Goal: Information Seeking & Learning: Find contact information

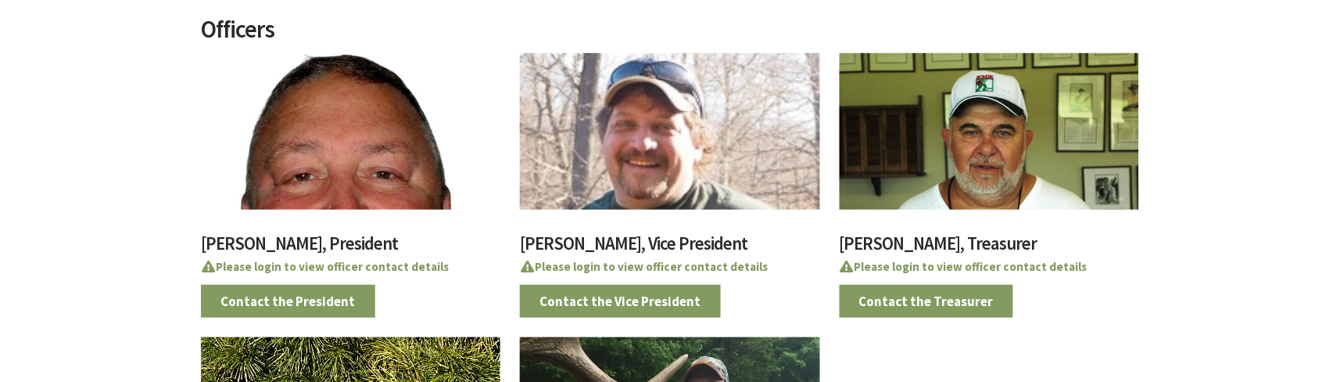
scroll to position [438, 0]
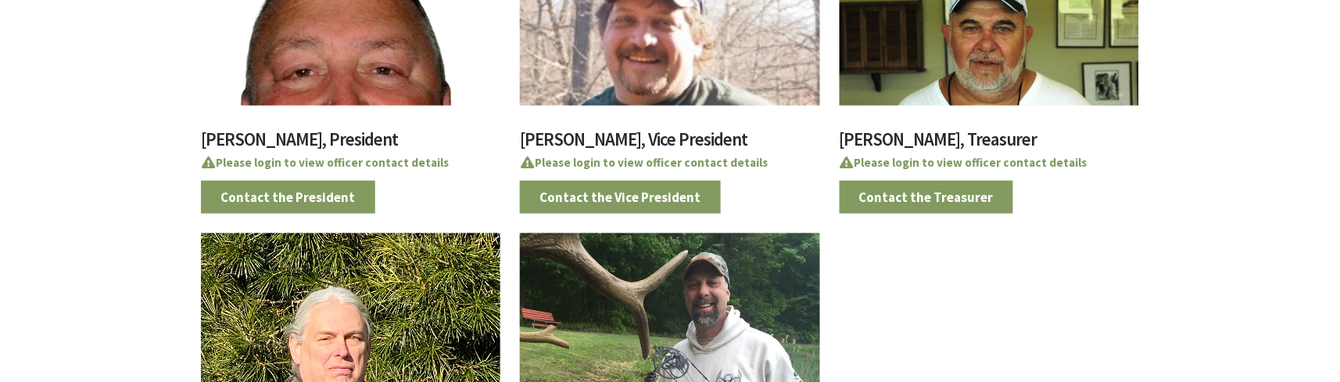
click at [355, 54] on div at bounding box center [351, 27] width 300 height 156
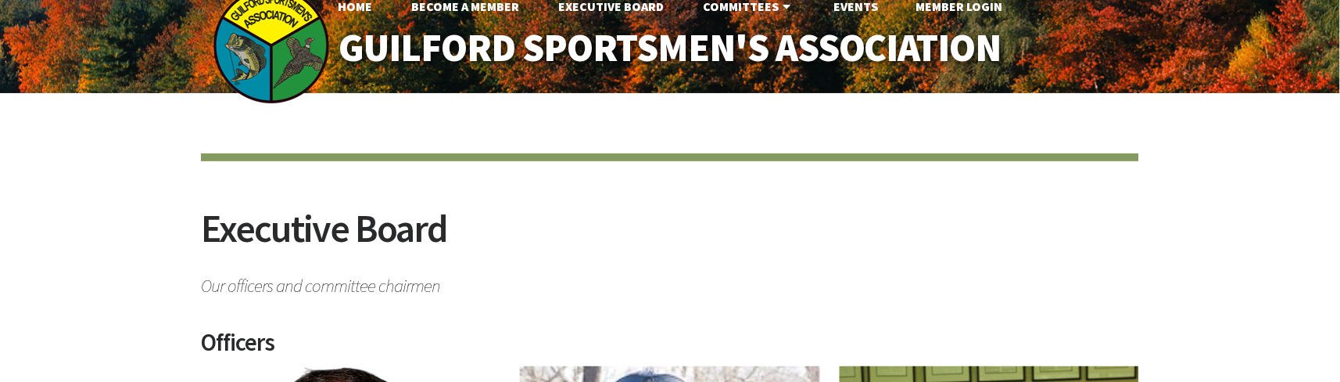
scroll to position [0, 0]
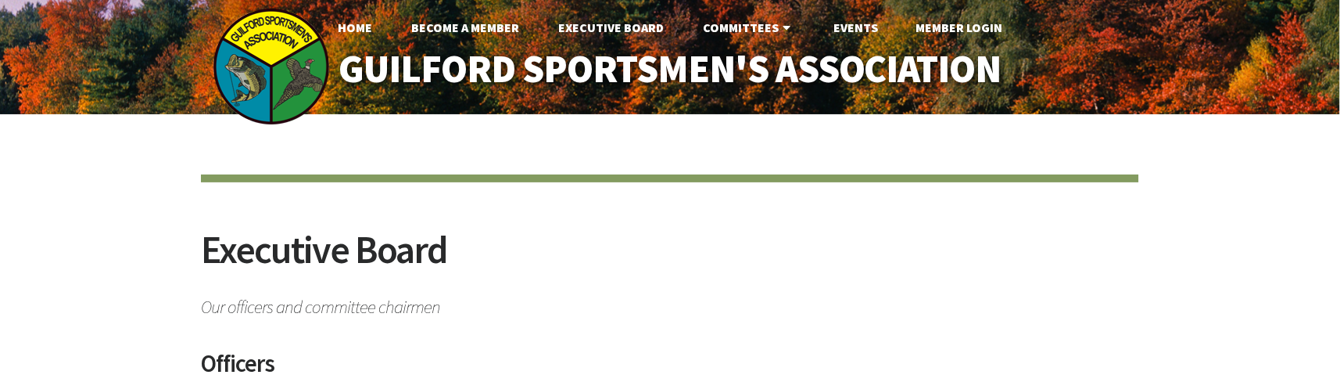
click at [967, 34] on link "Member Login" at bounding box center [959, 27] width 112 height 31
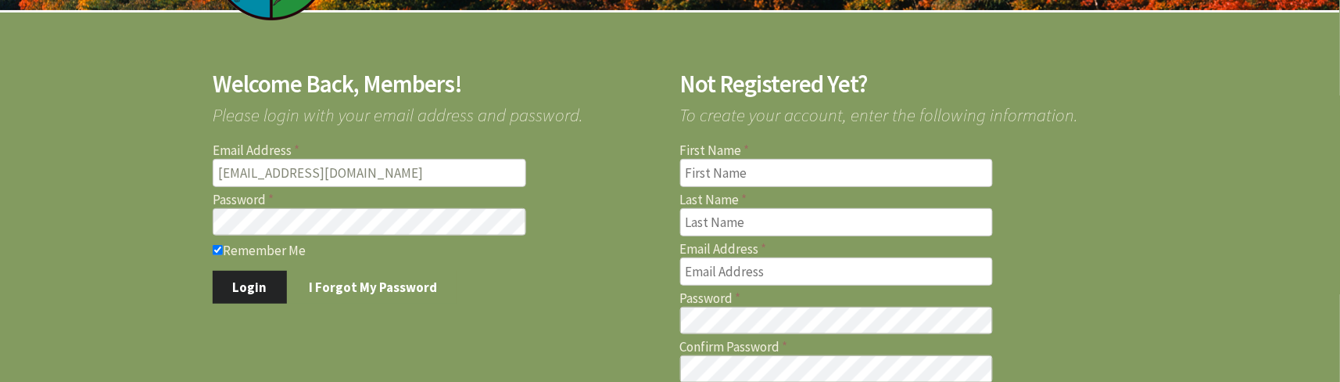
scroll to position [208, 0]
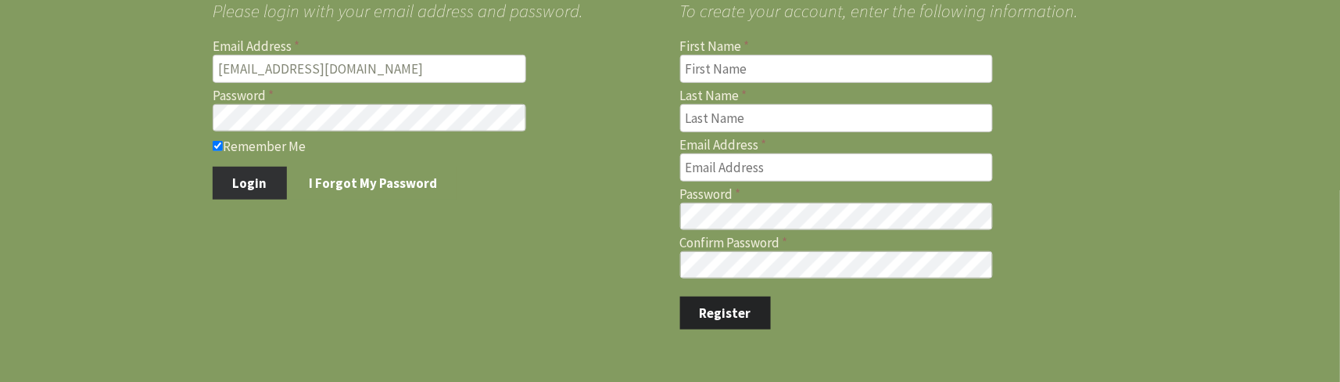
click at [237, 183] on button "Login" at bounding box center [250, 183] width 74 height 33
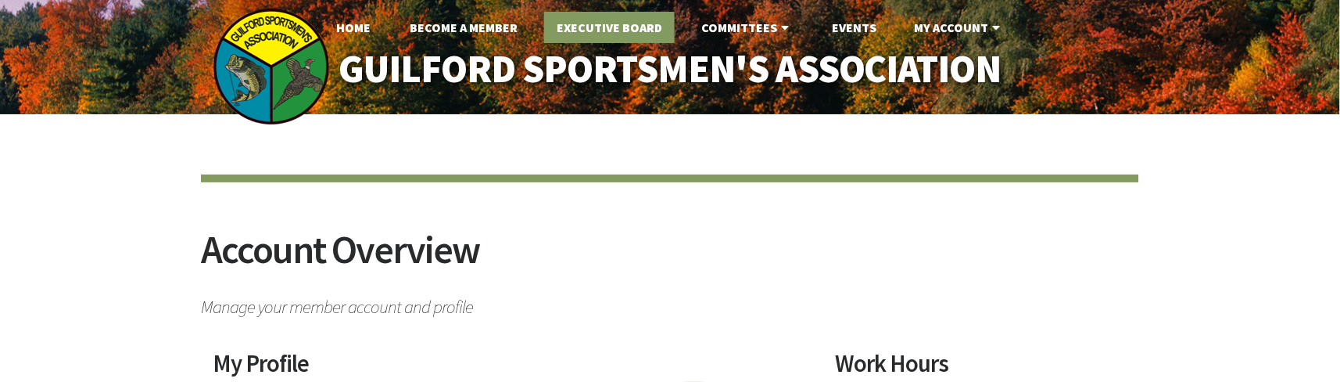
click at [612, 34] on link "Executive Board" at bounding box center [609, 27] width 131 height 31
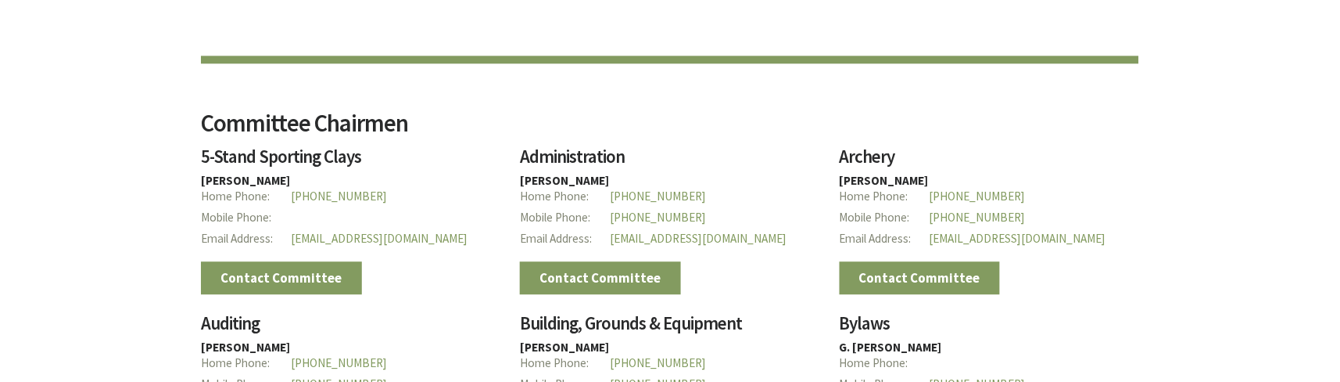
scroll to position [1146, 0]
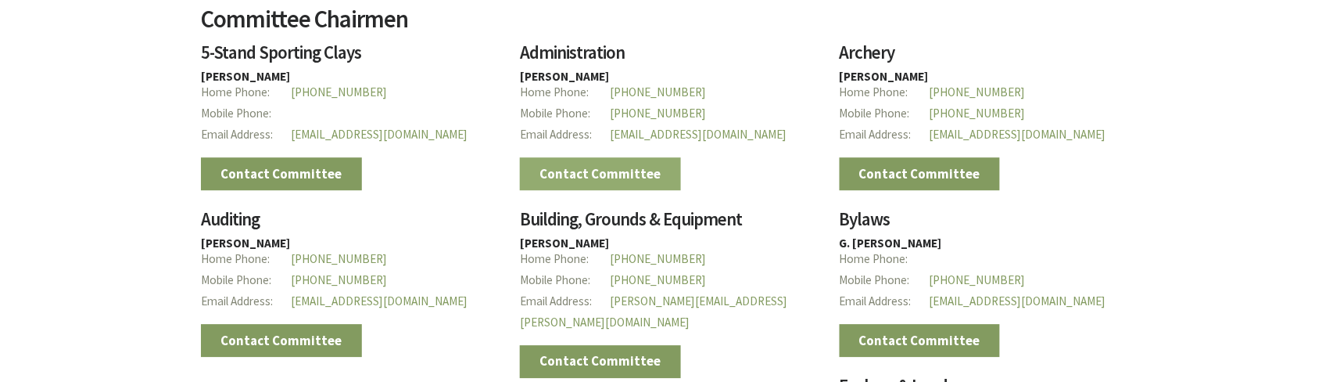
click at [540, 165] on link "Contact Committee" at bounding box center [600, 173] width 161 height 33
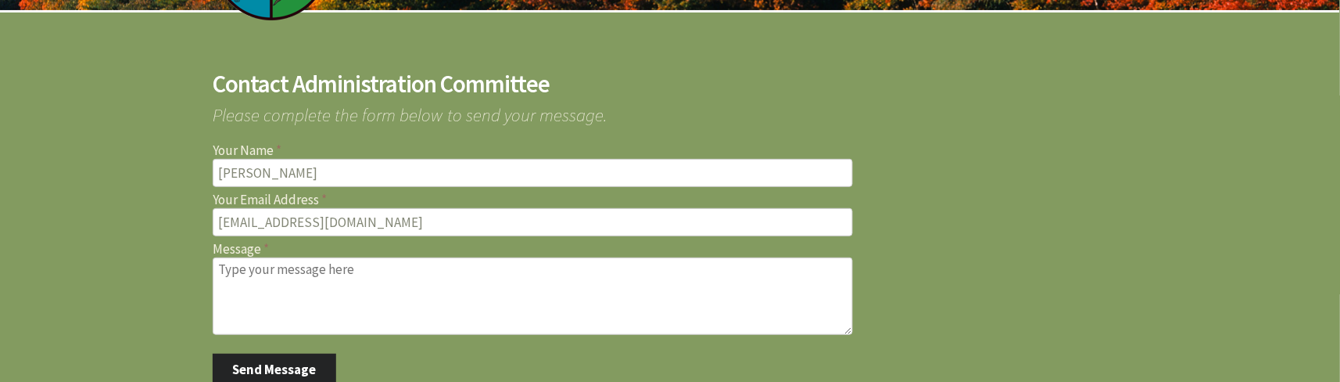
scroll to position [208, 0]
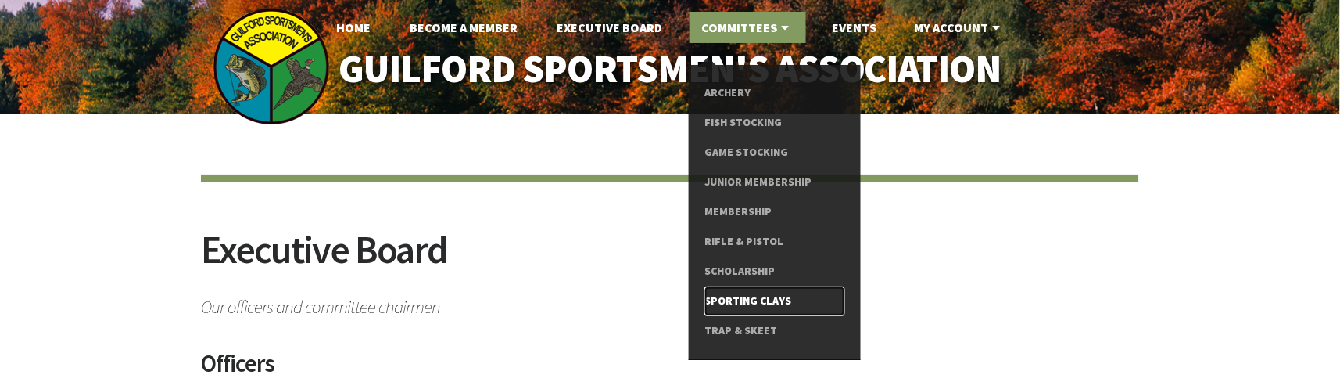
click at [768, 304] on link "Sporting Clays" at bounding box center [775, 301] width 140 height 30
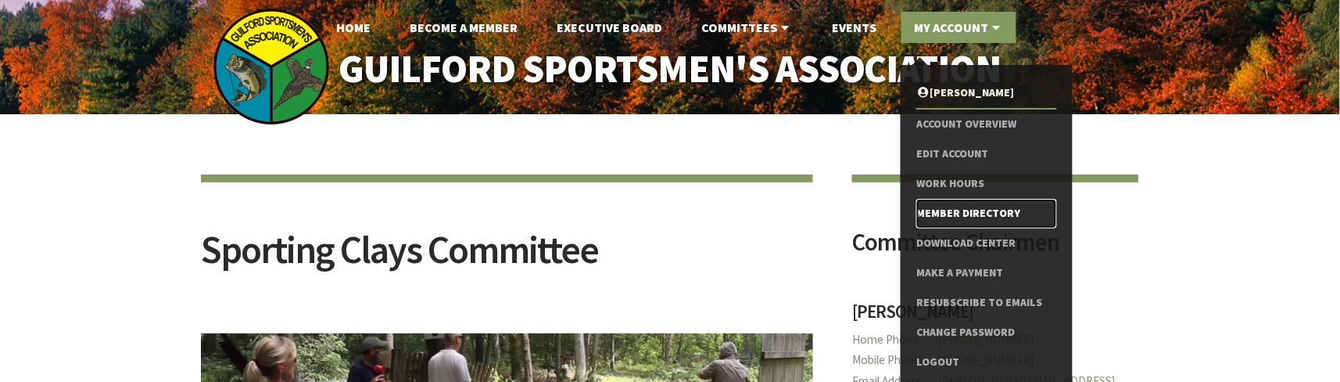
click at [981, 210] on link "Member Directory" at bounding box center [987, 214] width 140 height 30
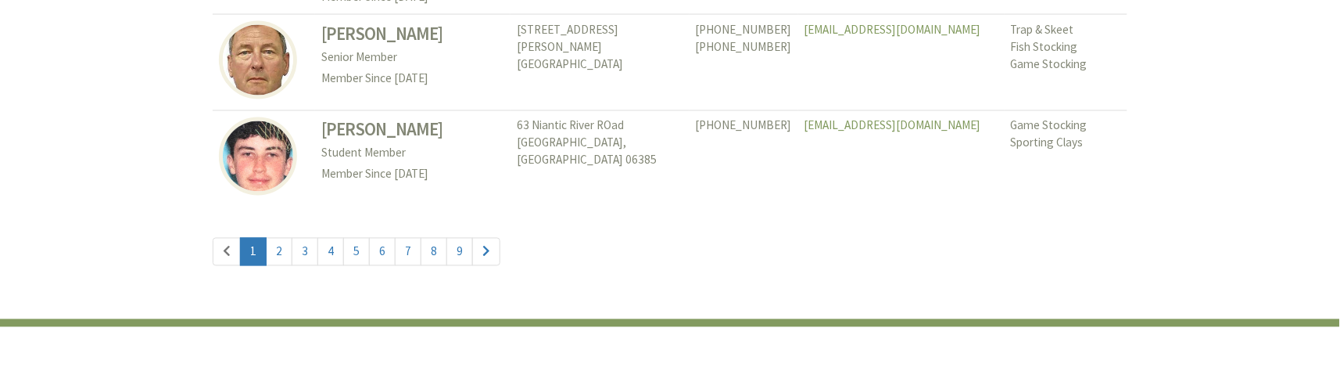
scroll to position [7279, 0]
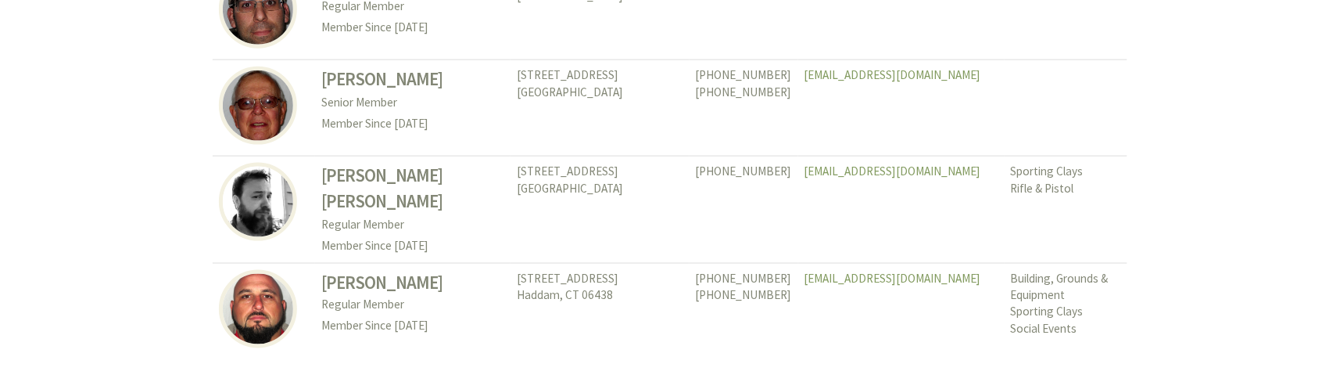
scroll to position [7508, 0]
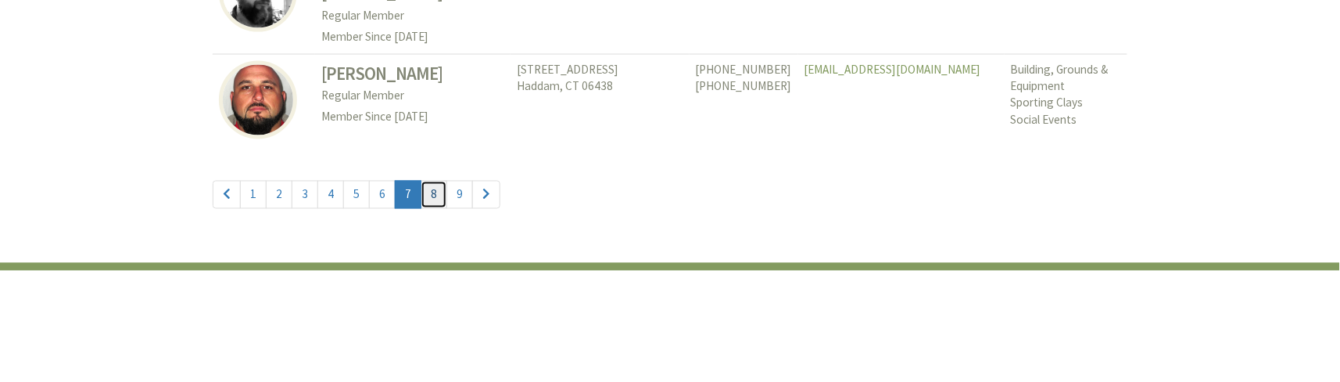
click at [440, 181] on link "8" at bounding box center [434, 195] width 27 height 28
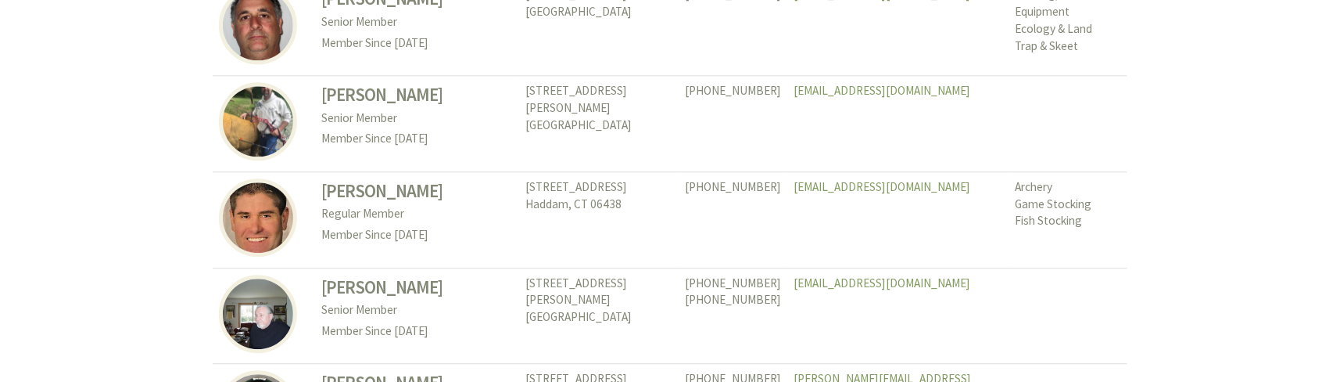
scroll to position [4484, 0]
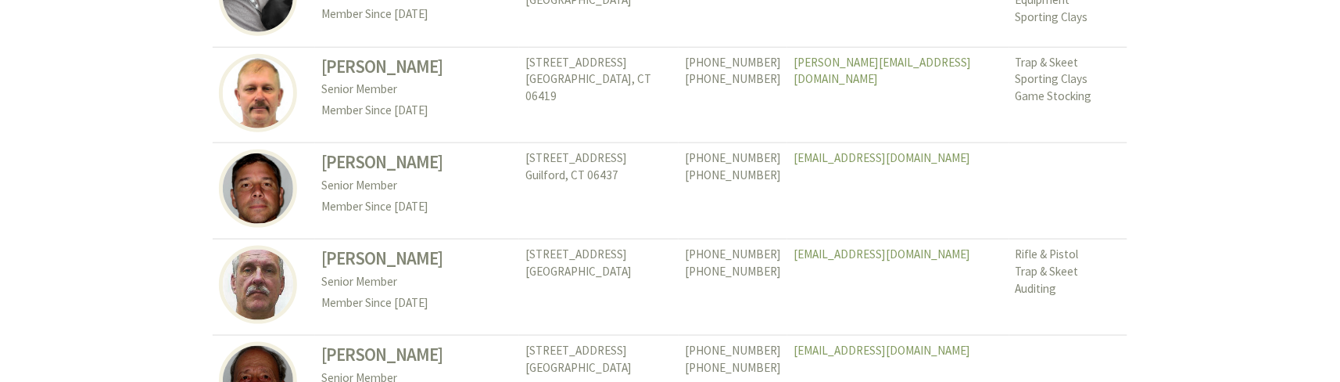
scroll to position [7488, 0]
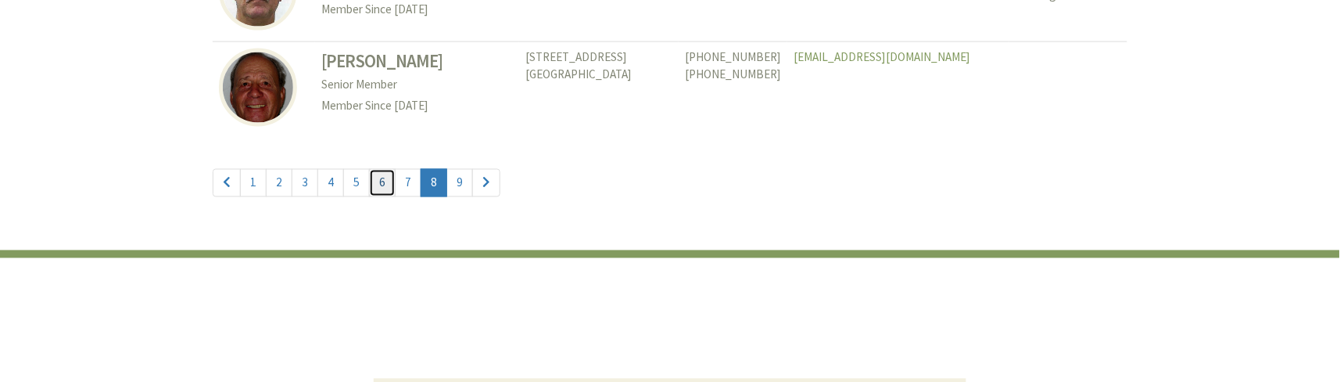
click at [374, 169] on link "6" at bounding box center [382, 183] width 27 height 28
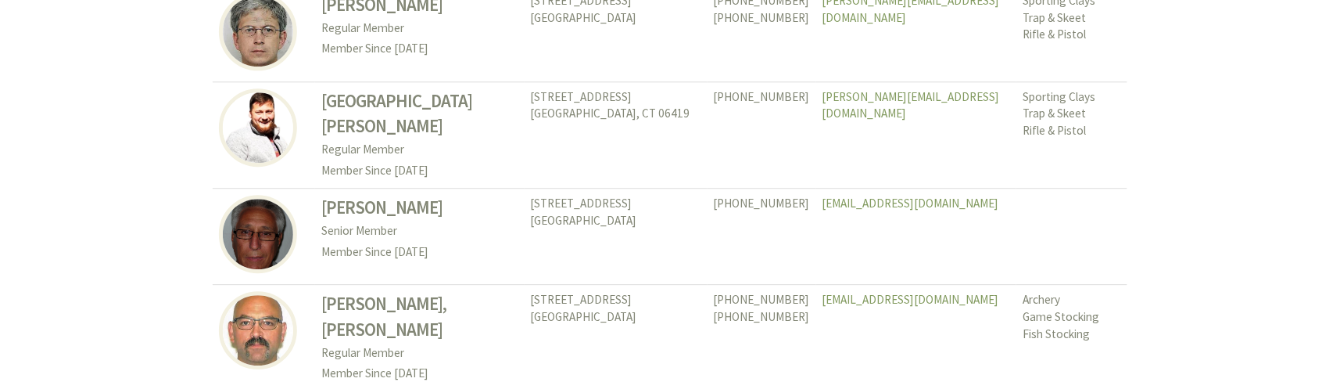
scroll to position [2919, 0]
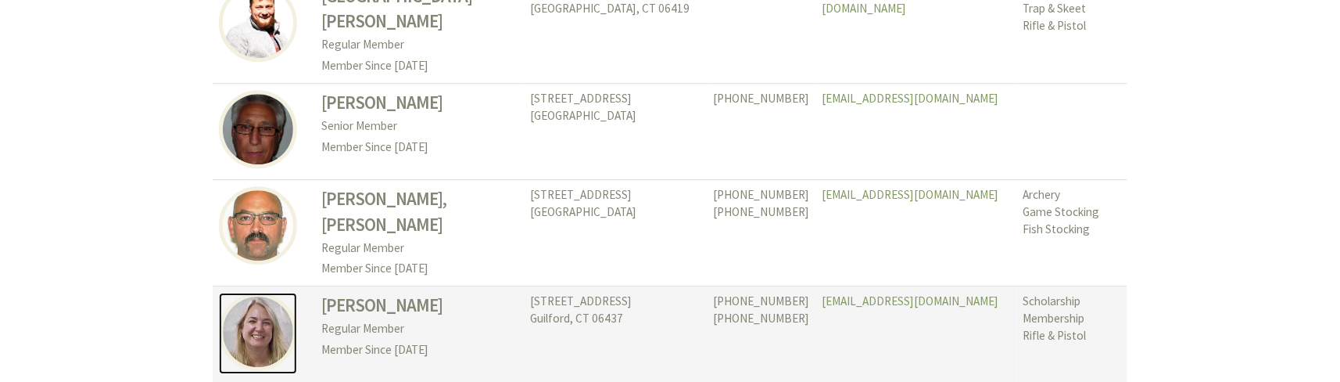
click at [263, 292] on img at bounding box center [258, 331] width 78 height 78
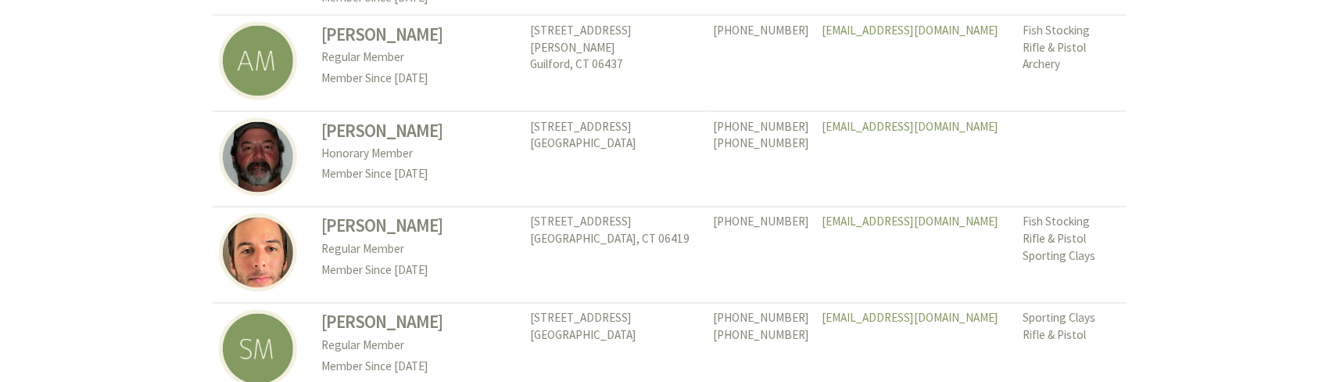
scroll to position [3962, 0]
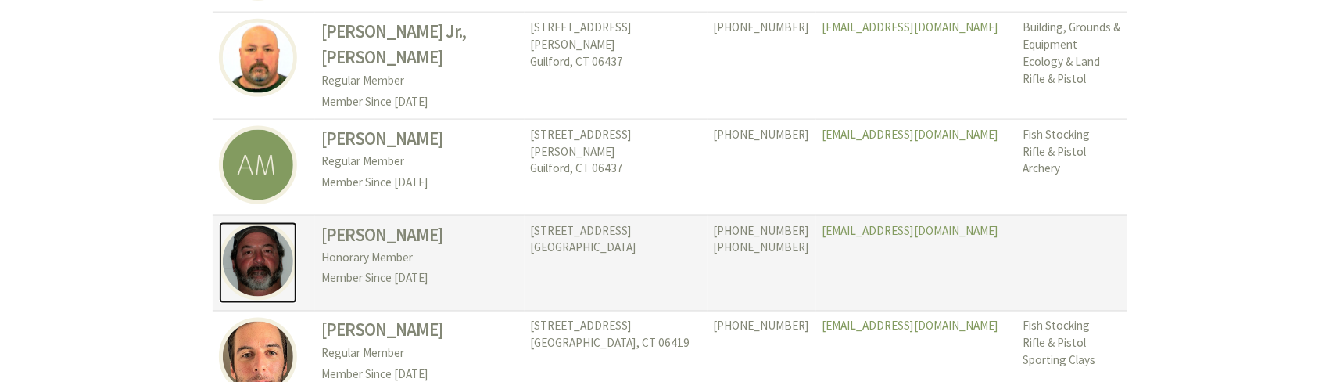
click at [270, 224] on img at bounding box center [258, 261] width 78 height 78
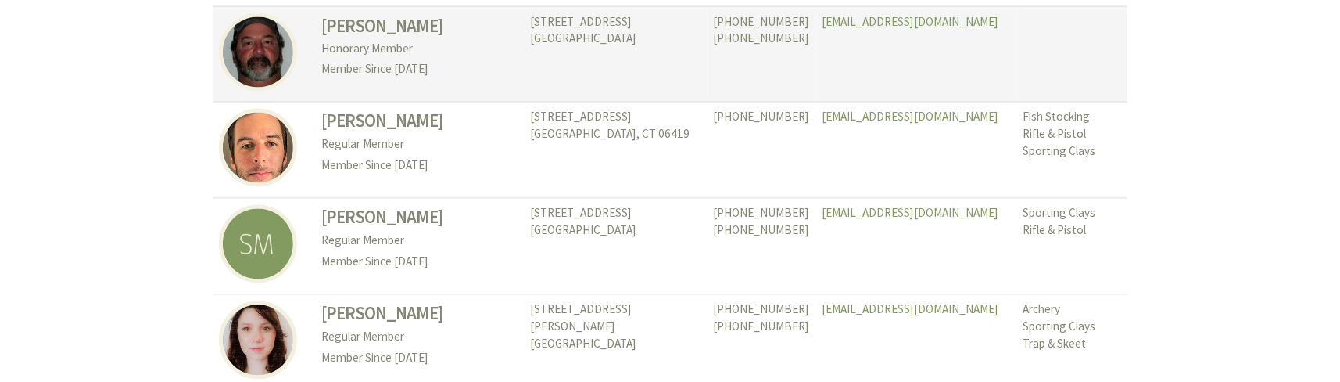
scroll to position [4275, 0]
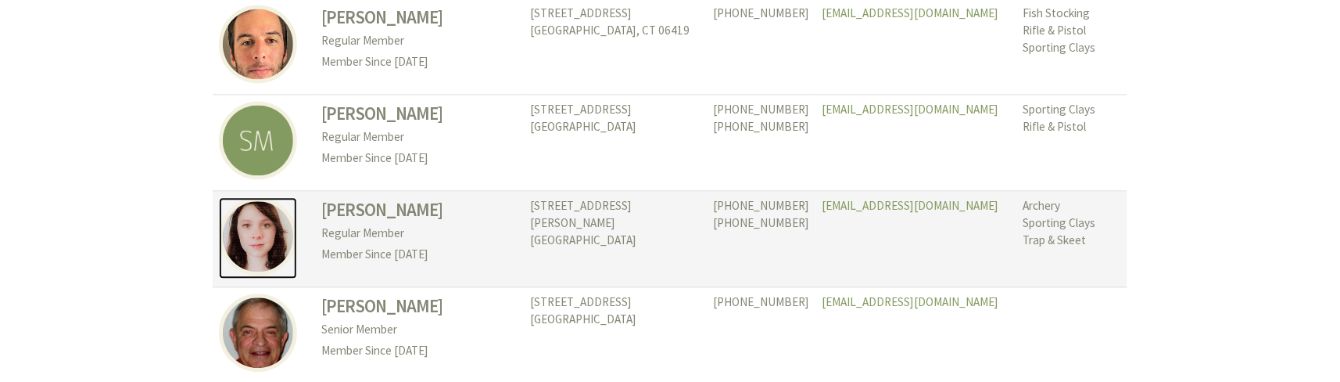
click at [264, 197] on img at bounding box center [258, 236] width 78 height 78
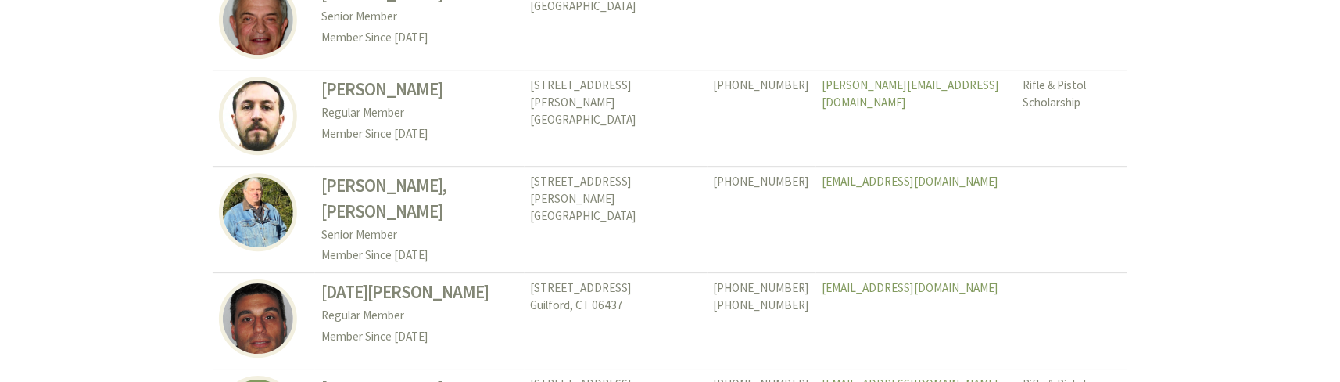
scroll to position [4692, 0]
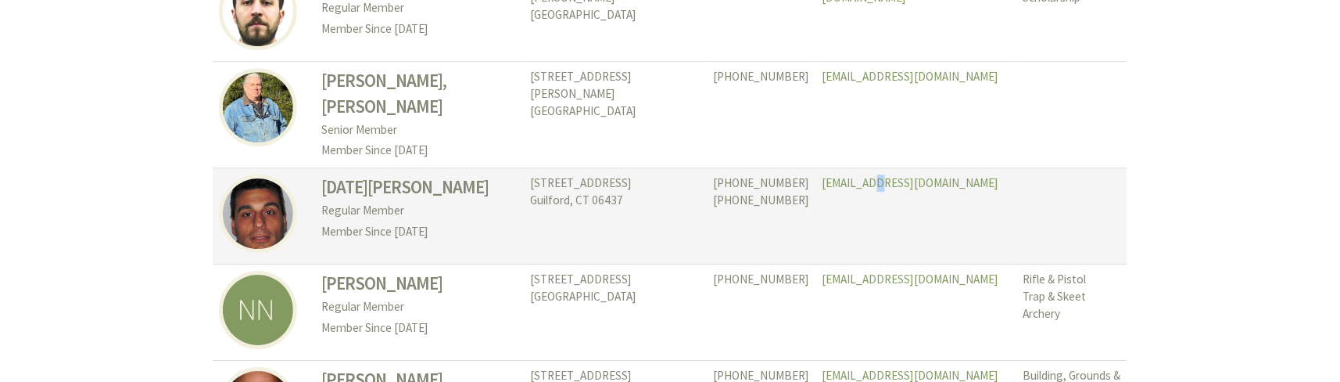
click at [831, 179] on td "fnatale@hotmail.com" at bounding box center [916, 216] width 201 height 96
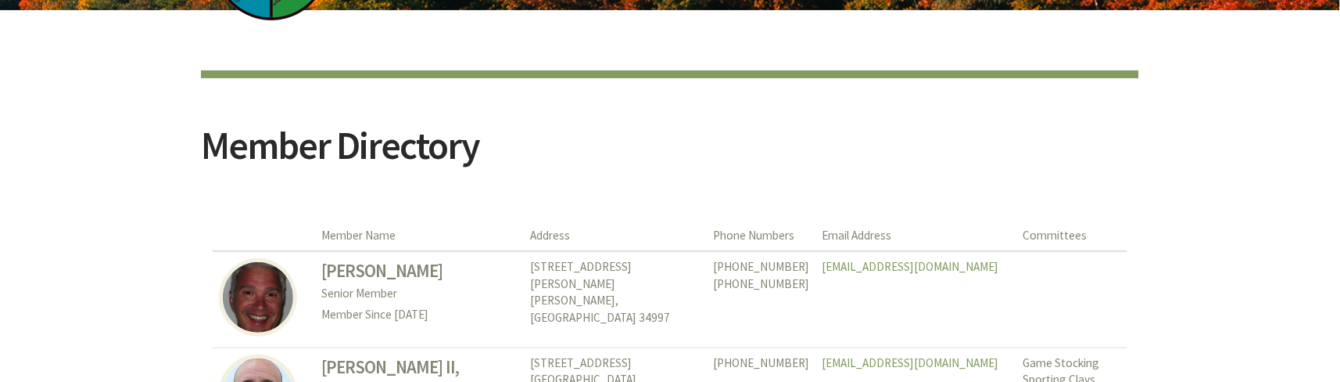
scroll to position [0, 0]
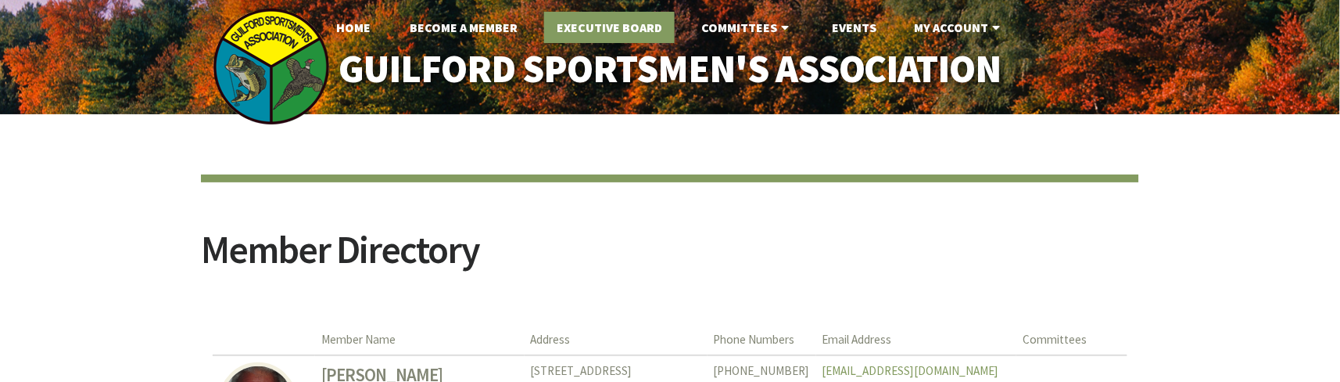
click at [622, 34] on link "Executive Board" at bounding box center [609, 27] width 131 height 31
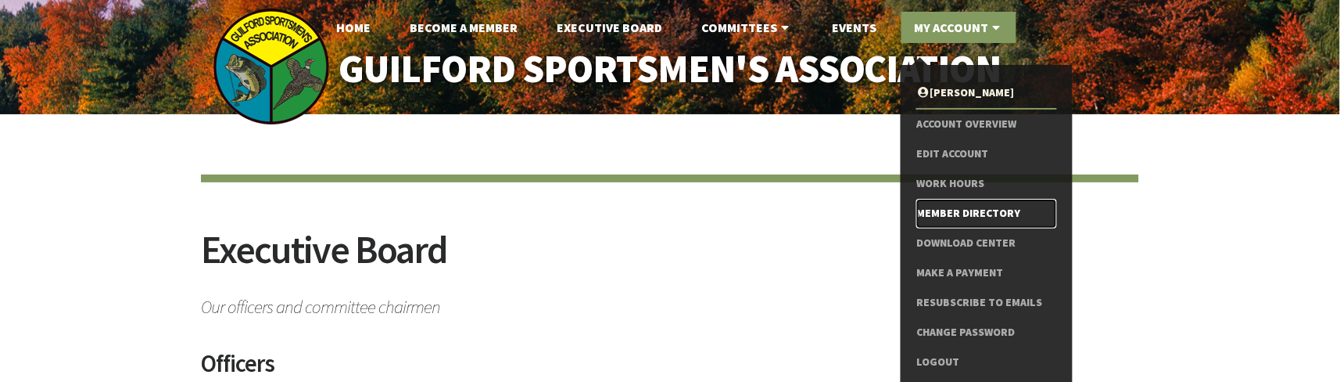
click at [1011, 208] on link "Member Directory" at bounding box center [987, 214] width 140 height 30
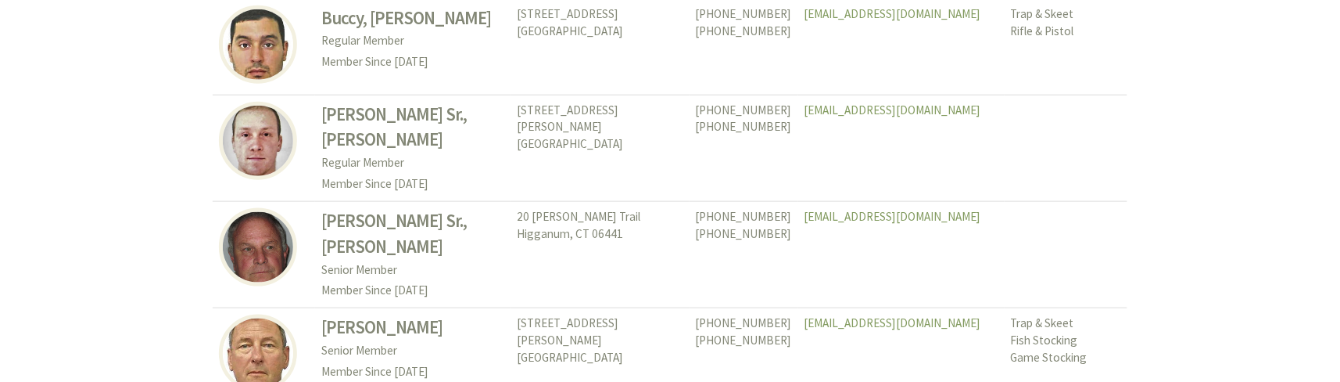
scroll to position [7403, 0]
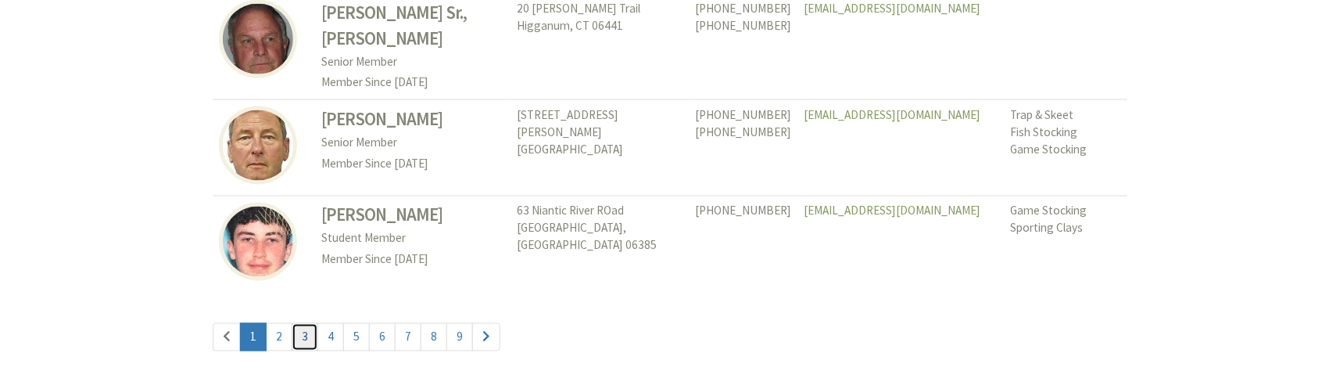
click at [305, 323] on link "3" at bounding box center [305, 337] width 27 height 28
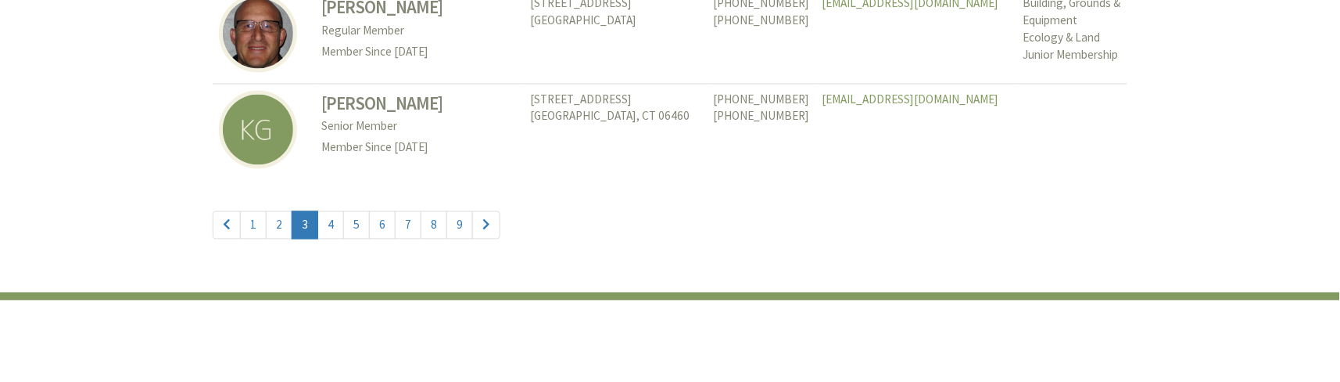
scroll to position [7279, 0]
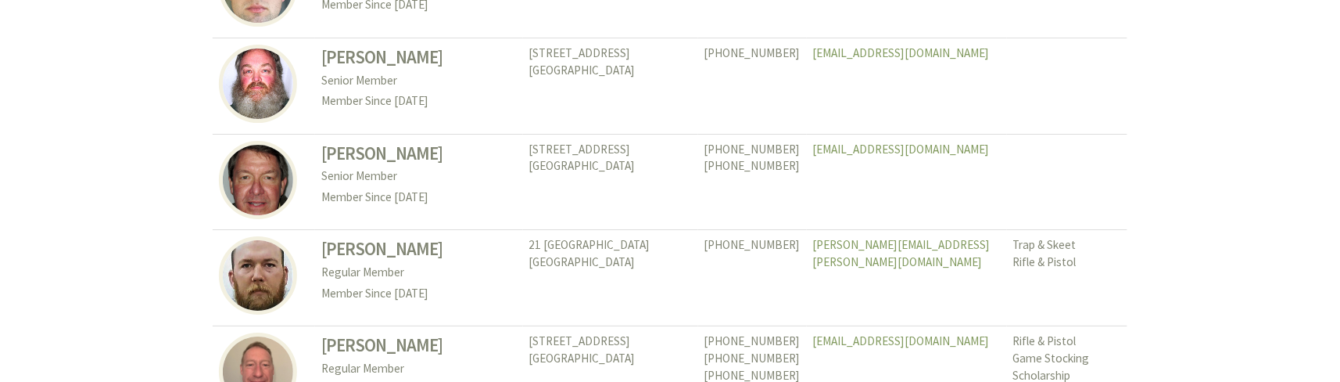
scroll to position [3023, 0]
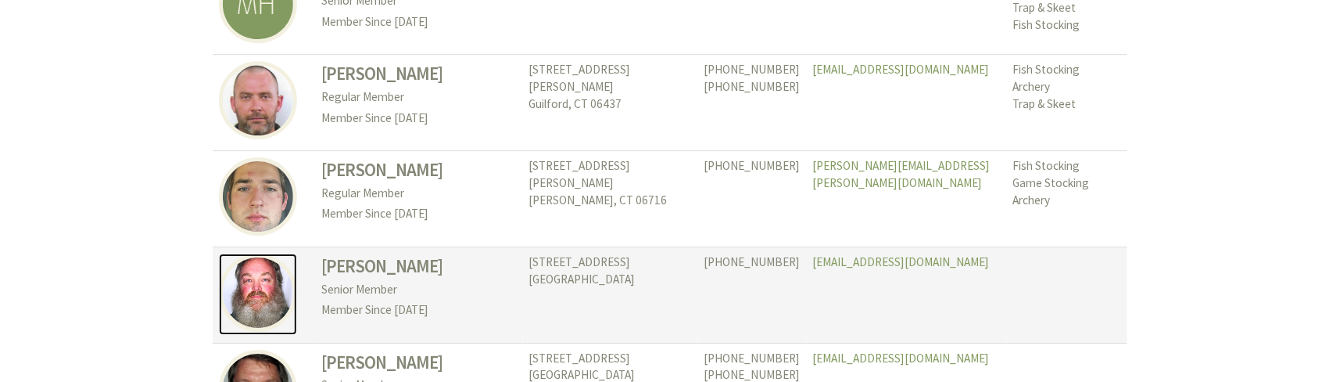
click at [276, 312] on img at bounding box center [258, 292] width 78 height 78
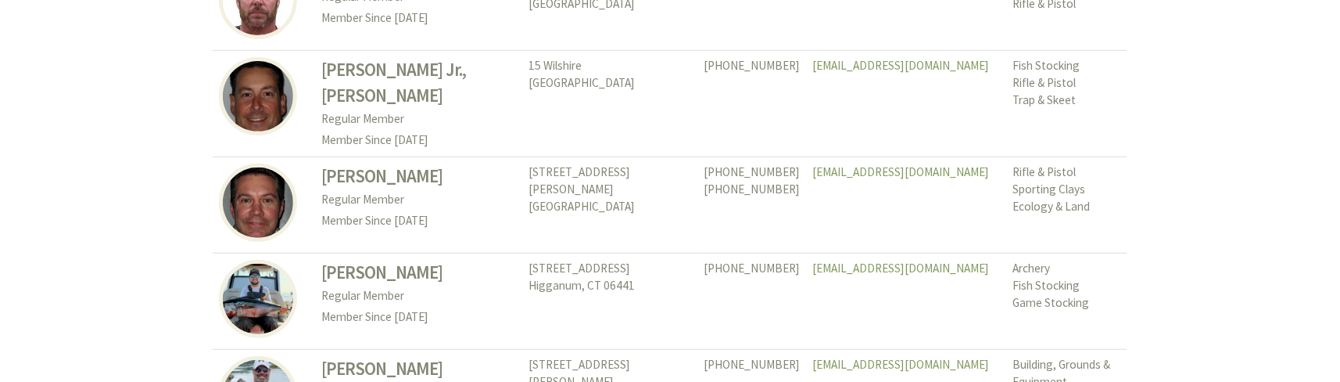
scroll to position [6986, 0]
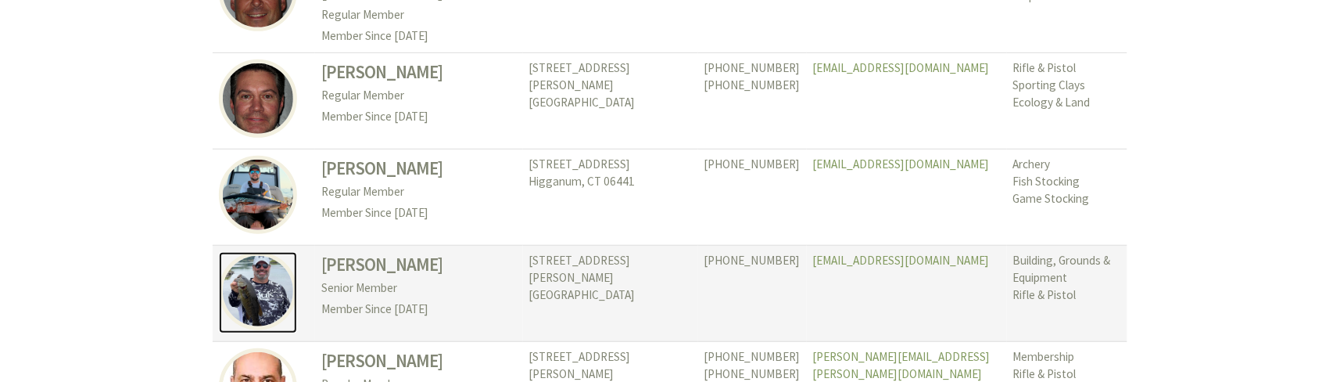
click at [254, 270] on img at bounding box center [258, 291] width 78 height 78
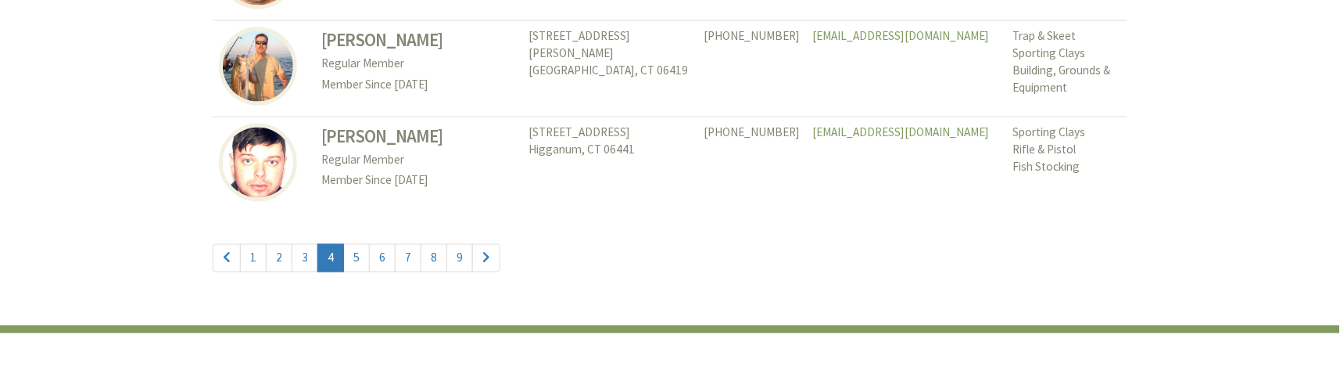
scroll to position [7508, 0]
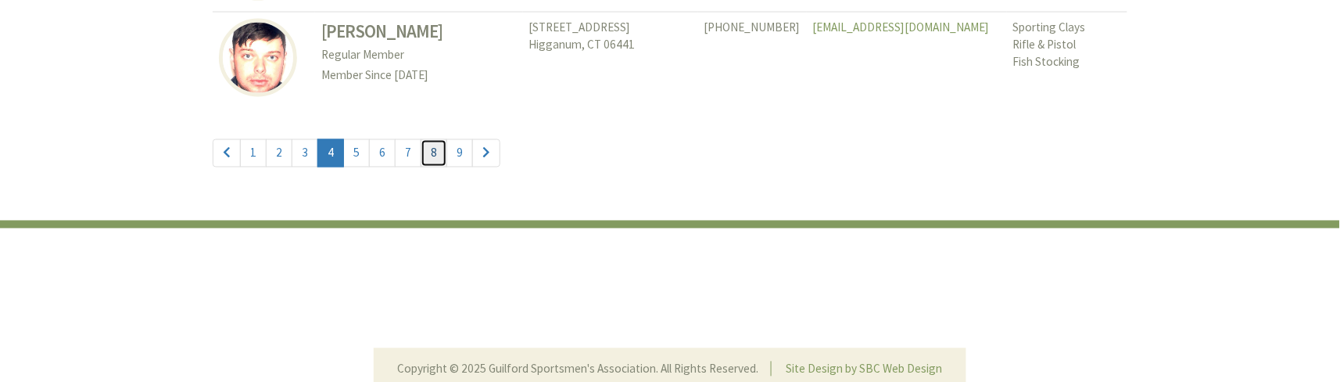
click at [426, 139] on link "8" at bounding box center [434, 153] width 27 height 28
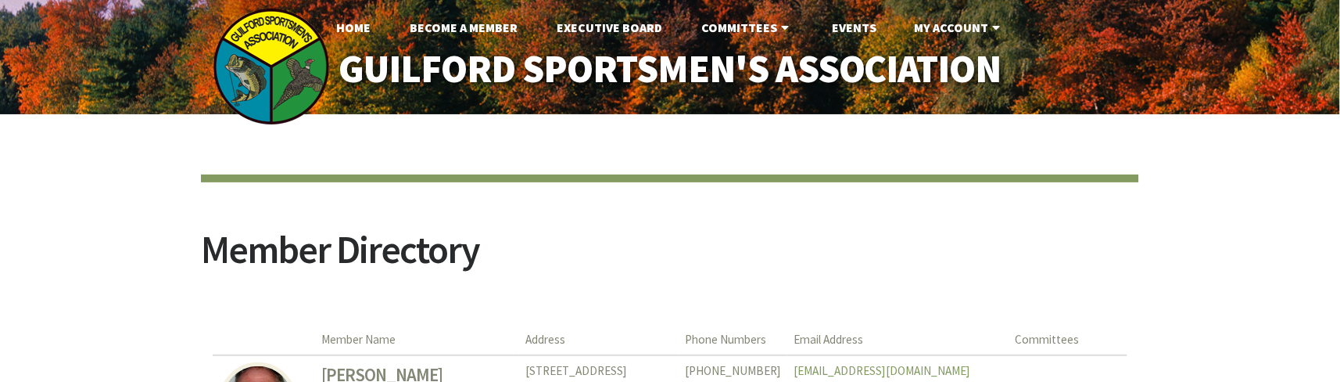
scroll to position [104, 0]
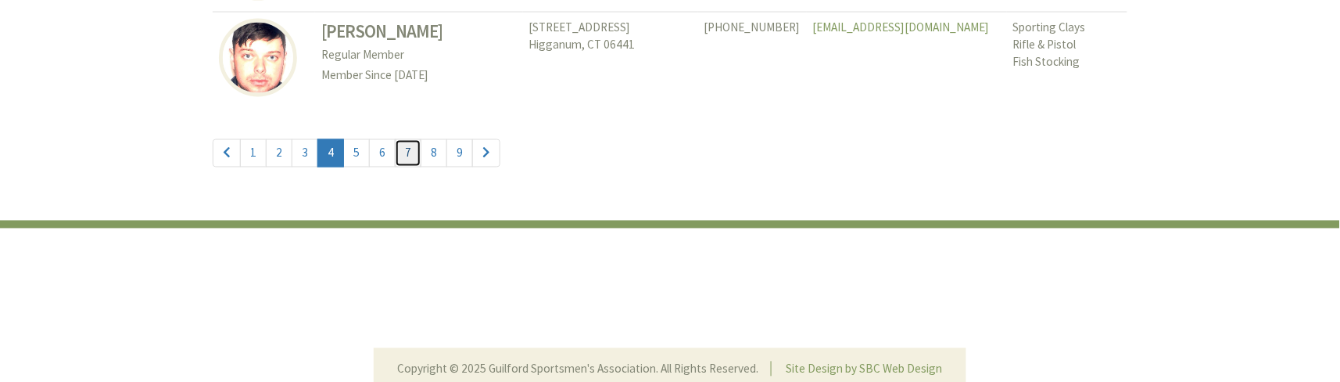
click at [405, 139] on link "7" at bounding box center [408, 153] width 27 height 28
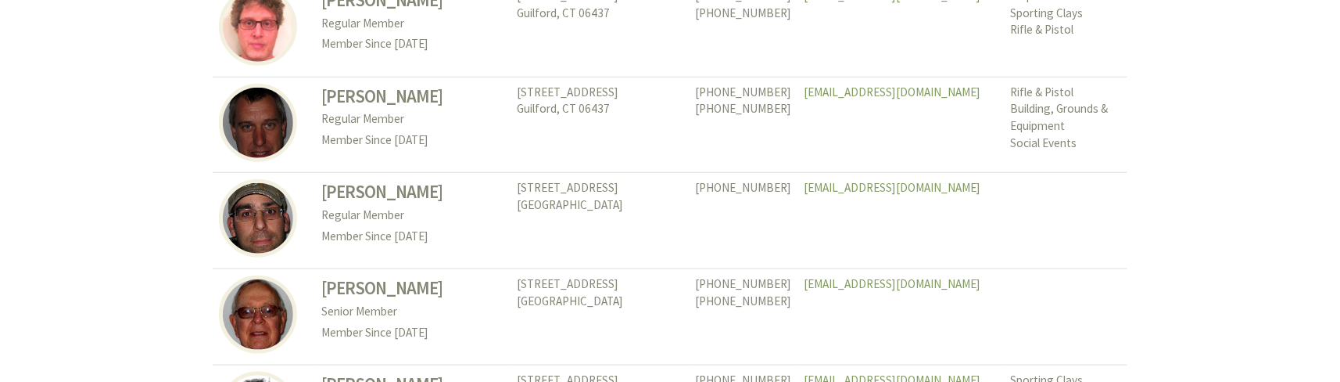
scroll to position [6986, 0]
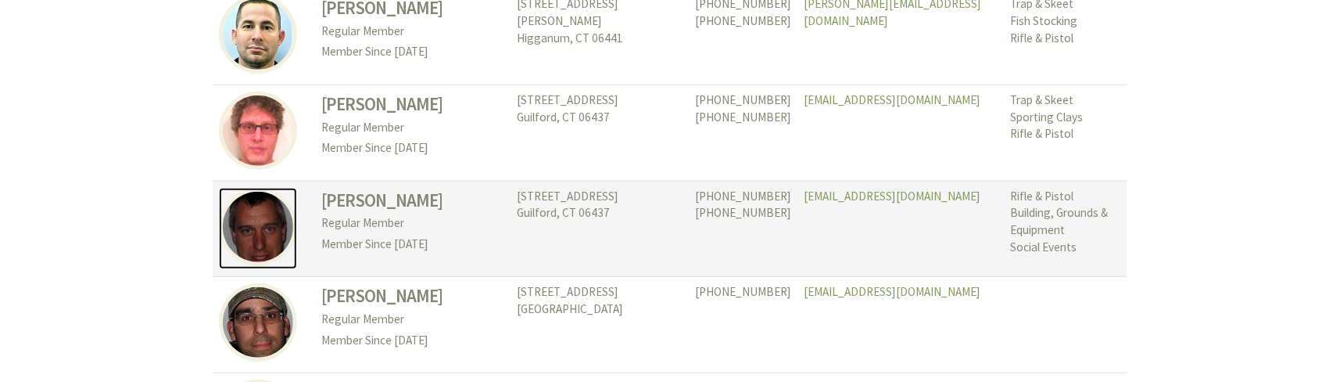
click at [266, 188] on img at bounding box center [258, 227] width 78 height 78
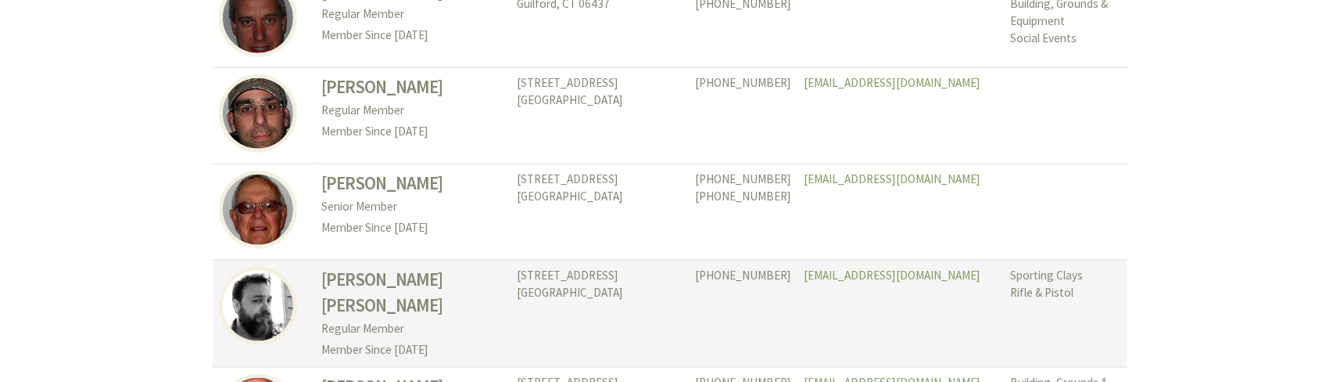
scroll to position [7403, 0]
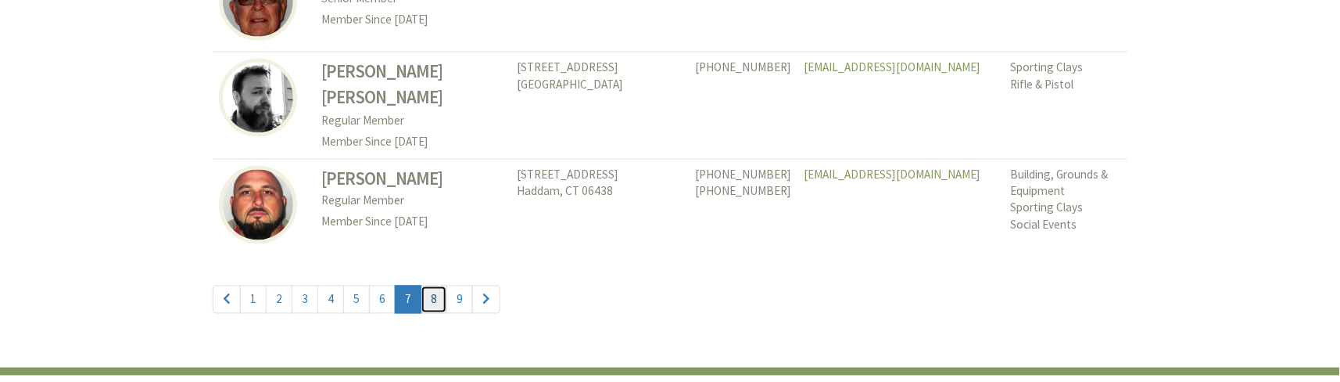
click at [430, 285] on link "8" at bounding box center [434, 299] width 27 height 28
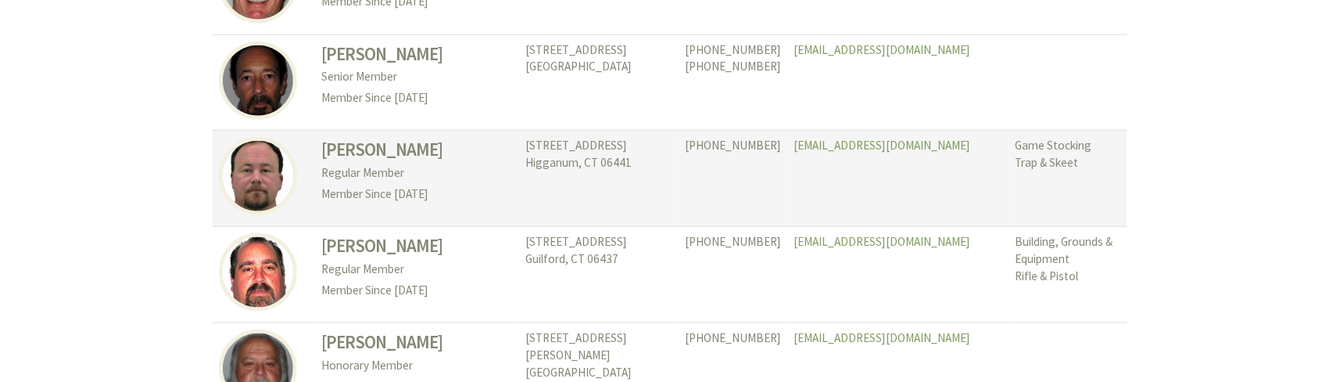
scroll to position [521, 0]
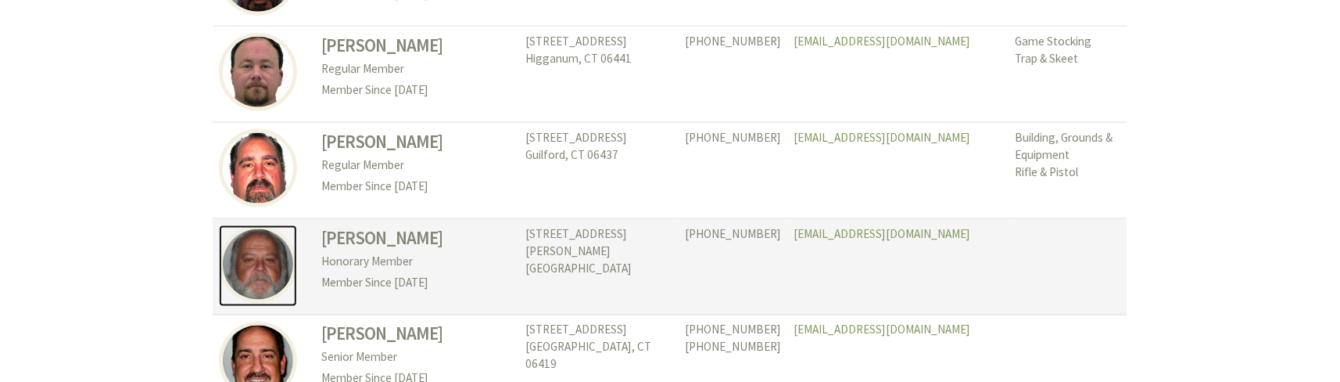
click at [265, 267] on img at bounding box center [258, 264] width 78 height 78
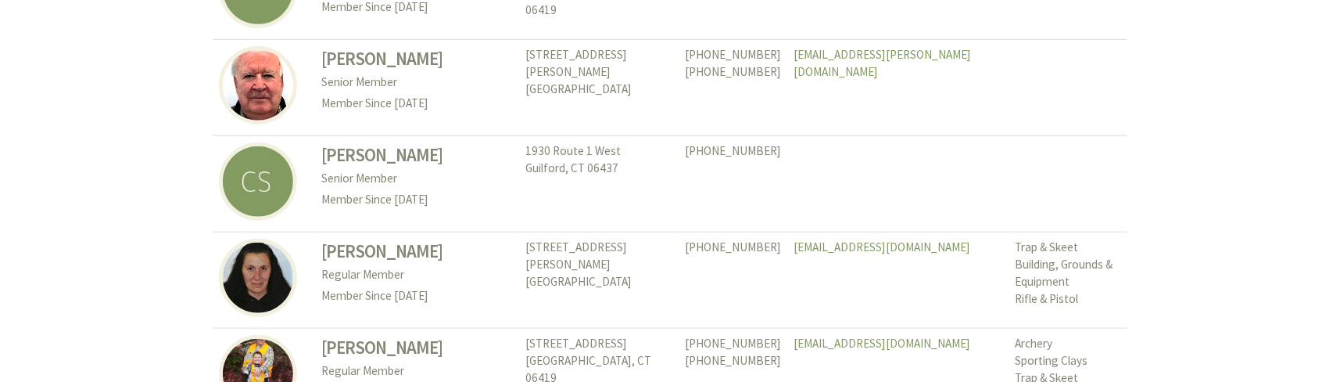
scroll to position [2085, 0]
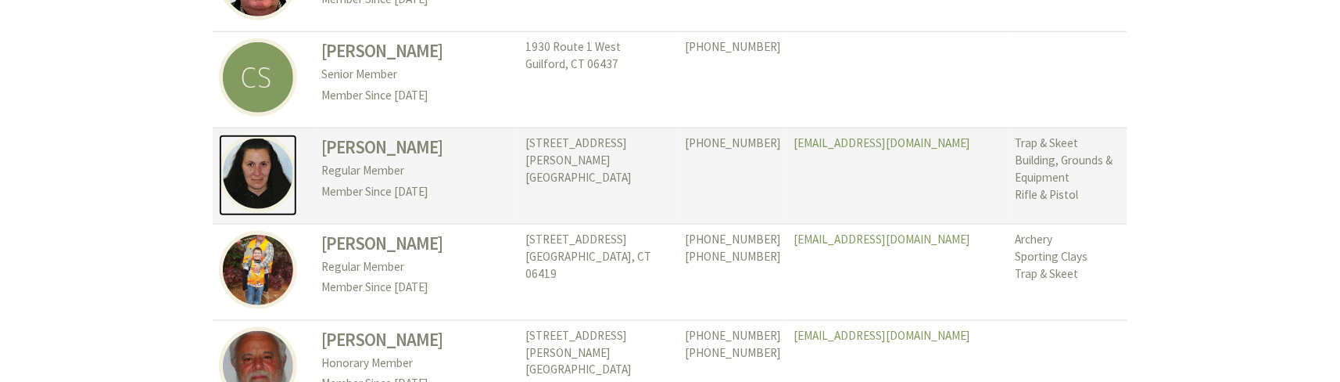
click at [262, 151] on img at bounding box center [258, 174] width 78 height 78
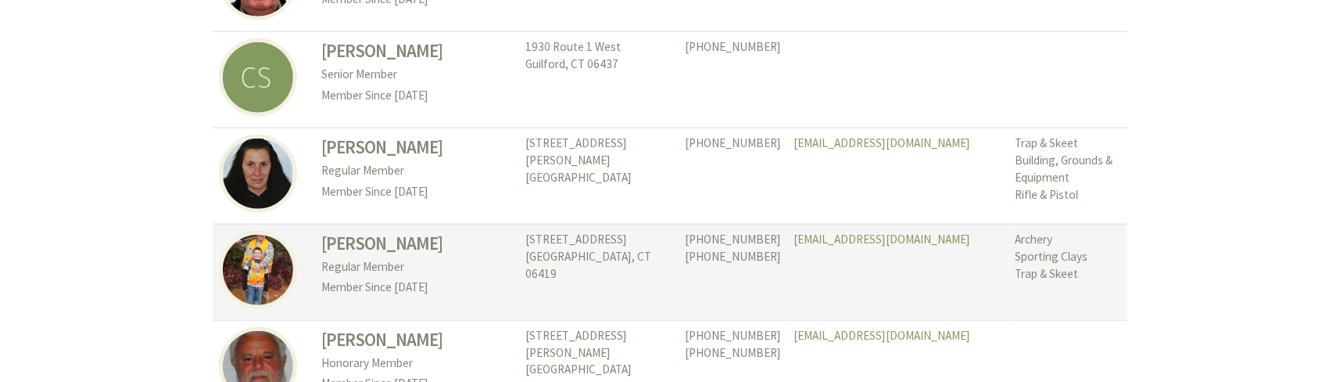
scroll to position [2190, 0]
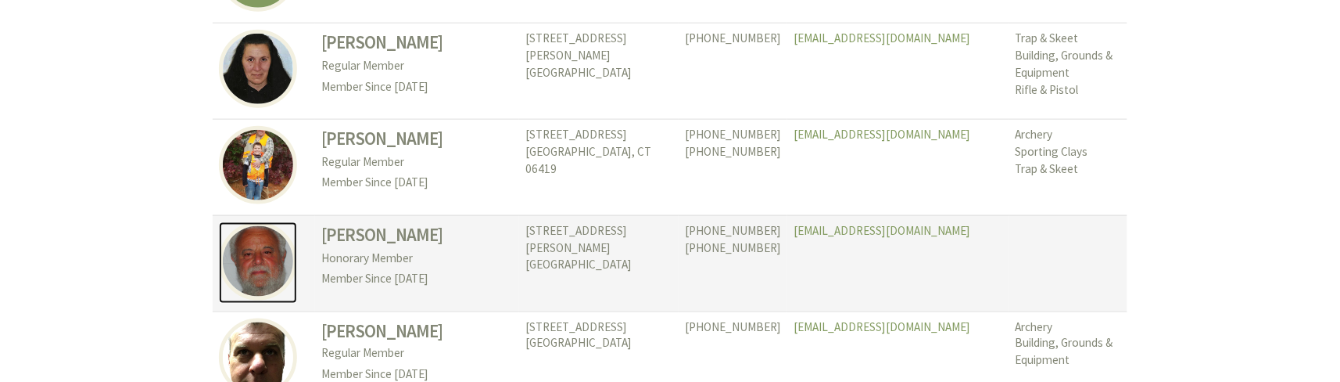
click at [250, 222] on img at bounding box center [258, 261] width 78 height 78
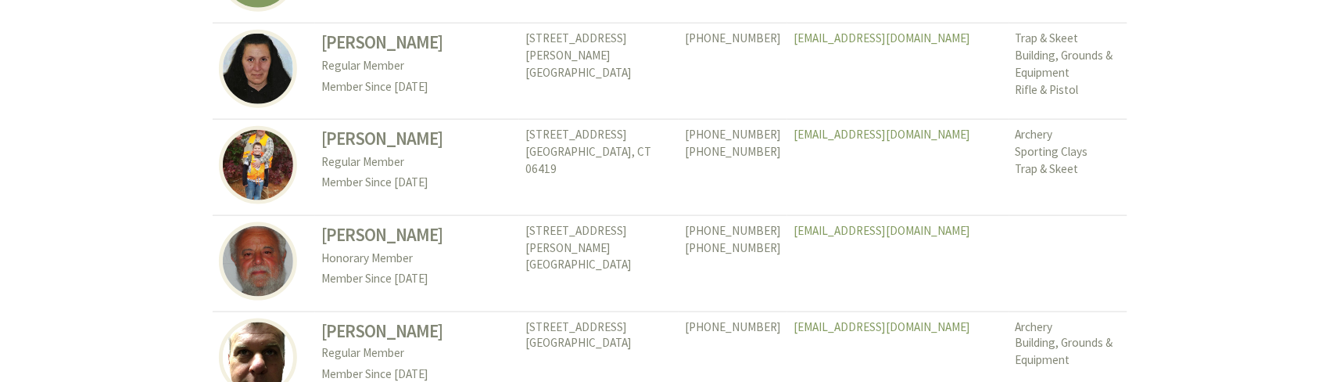
scroll to position [2294, 0]
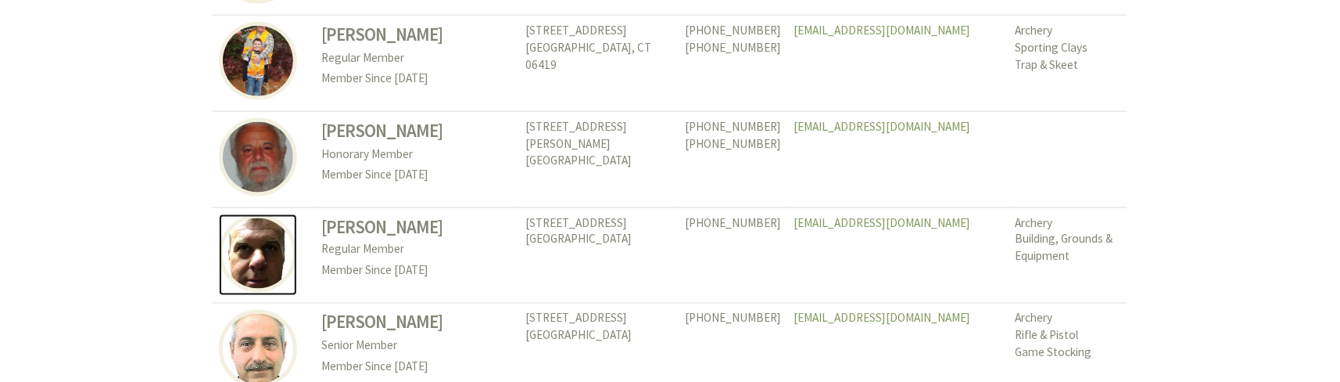
click at [246, 222] on img at bounding box center [258, 253] width 78 height 78
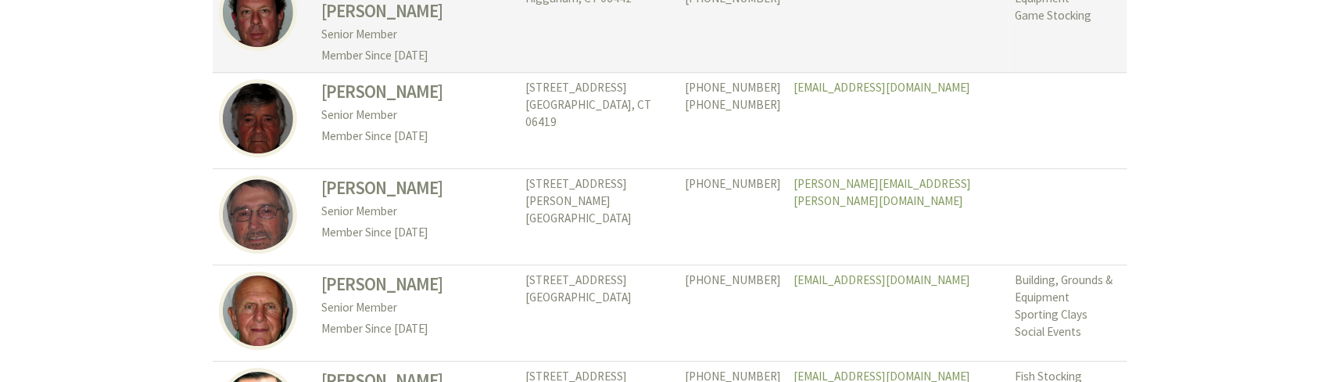
scroll to position [3128, 0]
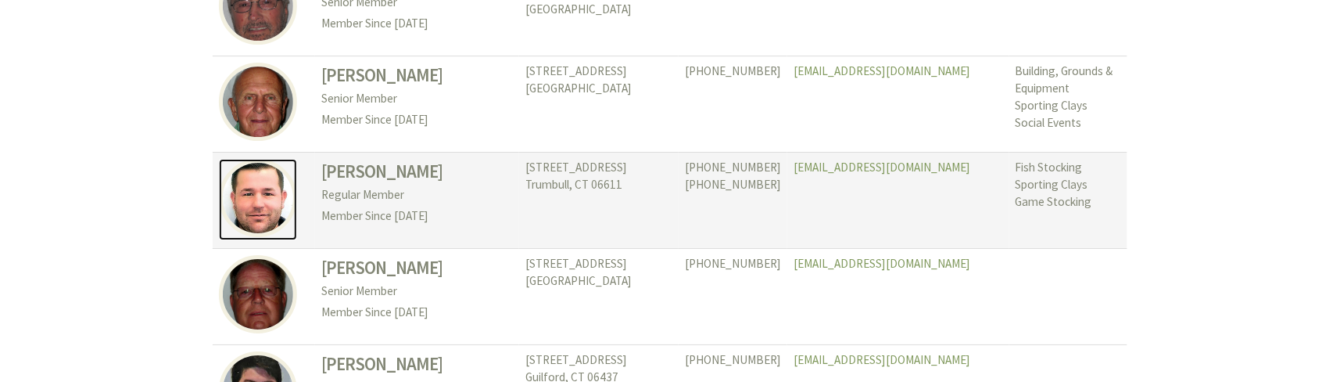
click at [256, 159] on img at bounding box center [258, 198] width 78 height 78
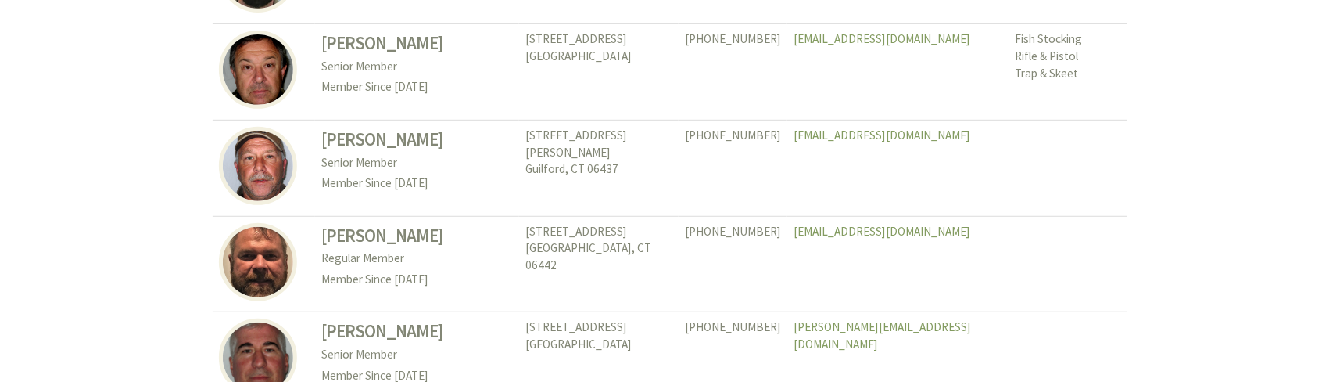
scroll to position [3649, 0]
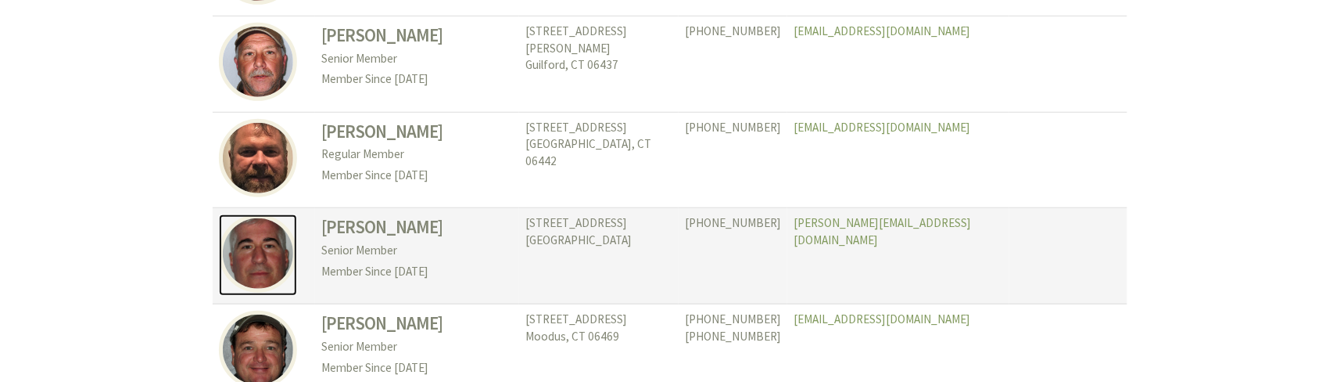
click at [282, 214] on img at bounding box center [258, 253] width 78 height 78
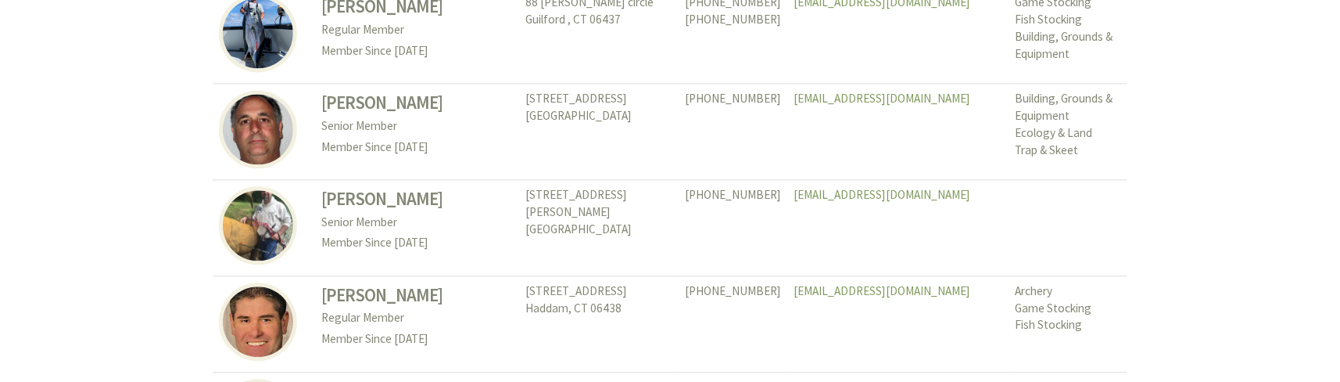
scroll to position [4380, 0]
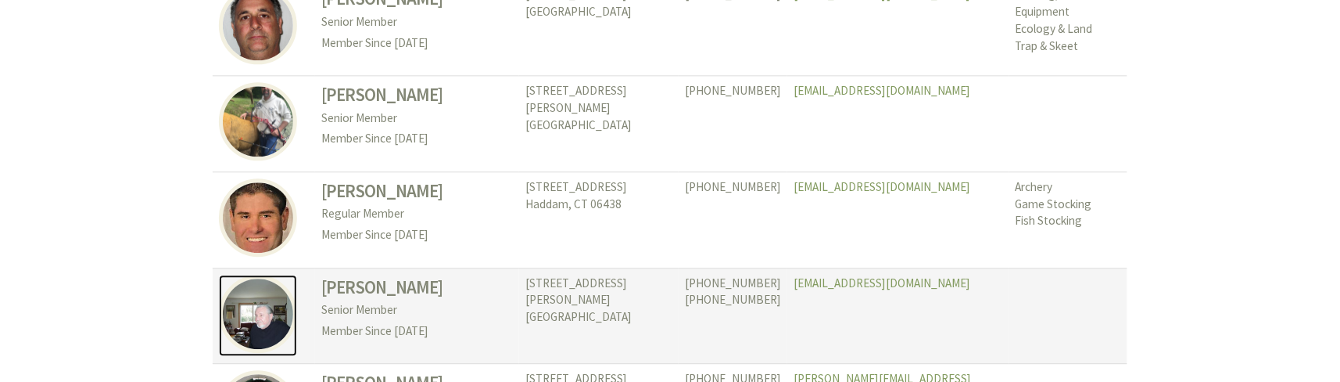
click at [245, 275] on img at bounding box center [258, 314] width 78 height 78
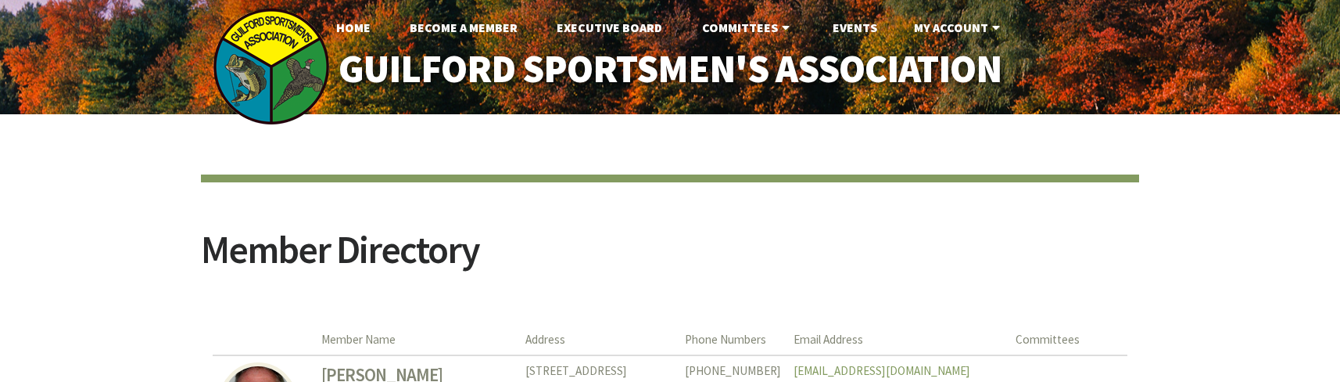
scroll to position [4380, 0]
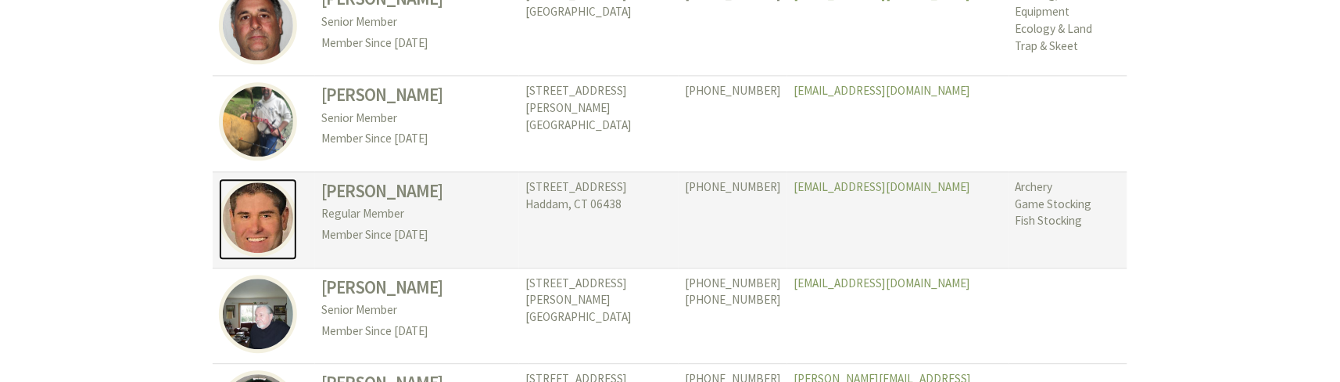
click at [263, 178] on img at bounding box center [258, 217] width 78 height 78
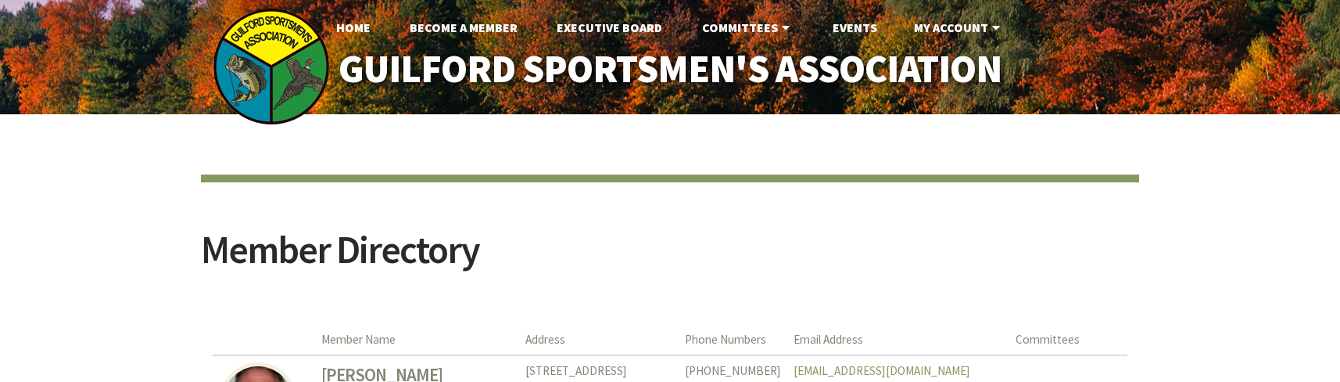
scroll to position [4380, 0]
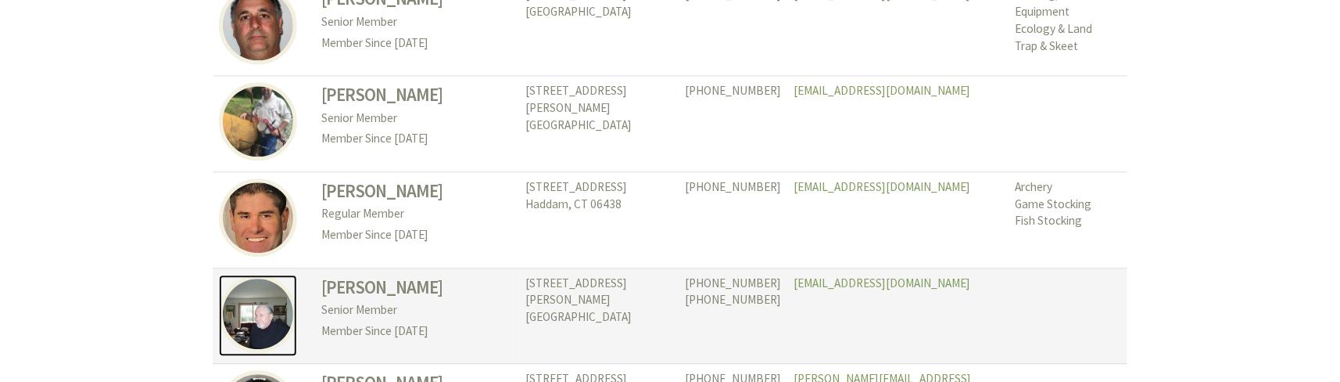
click at [249, 275] on img at bounding box center [258, 314] width 78 height 78
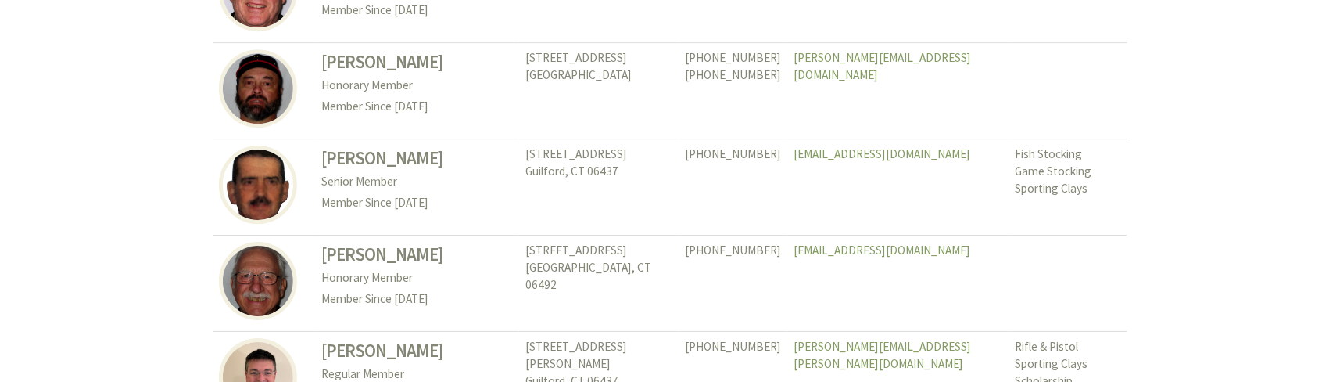
scroll to position [4900, 0]
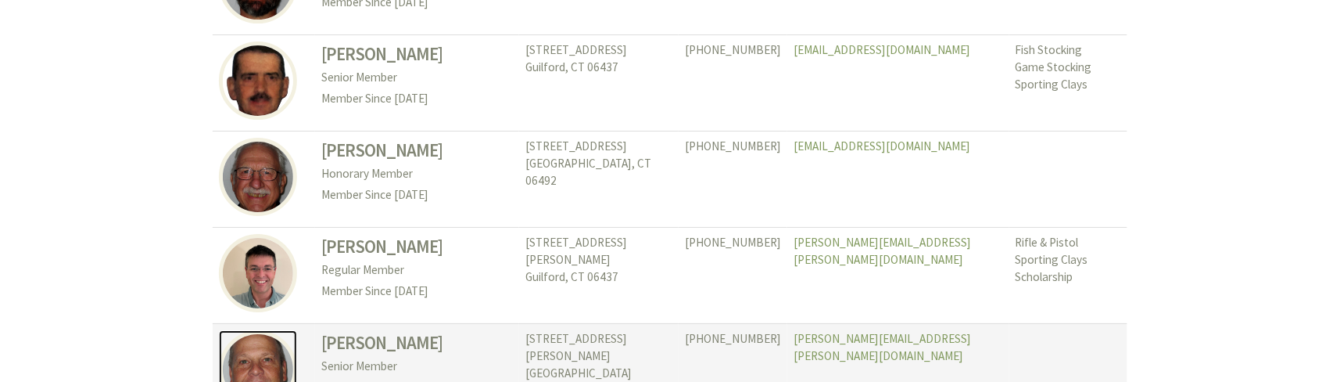
click at [249, 330] on img at bounding box center [258, 369] width 78 height 78
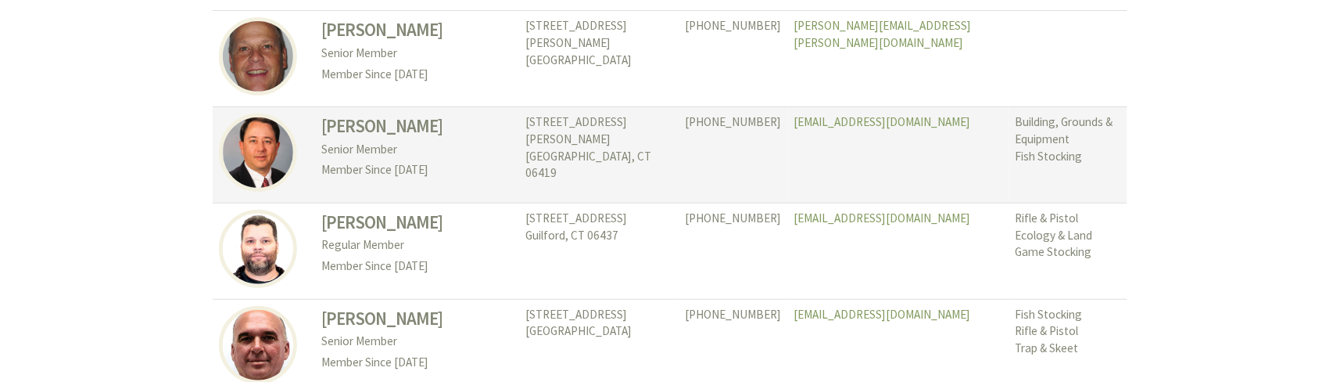
scroll to position [5422, 0]
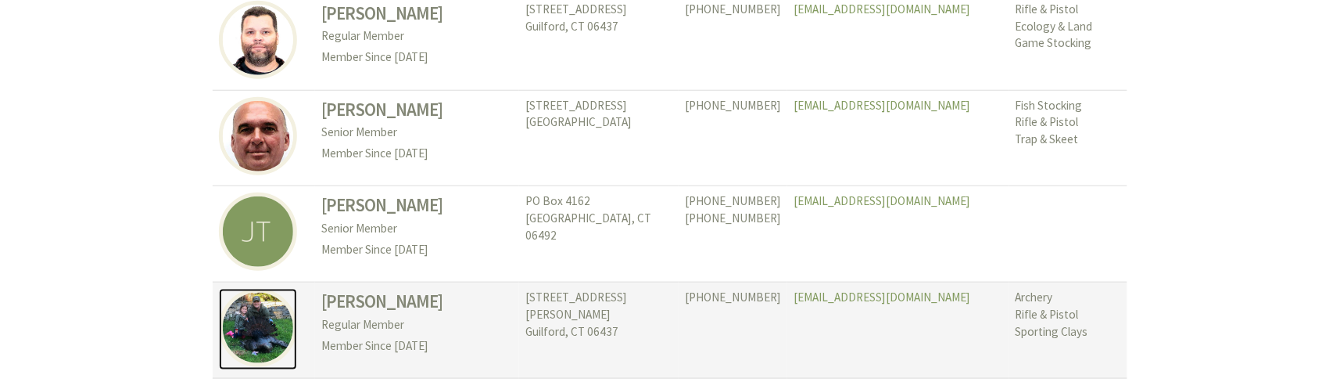
click at [271, 289] on img at bounding box center [258, 328] width 78 height 78
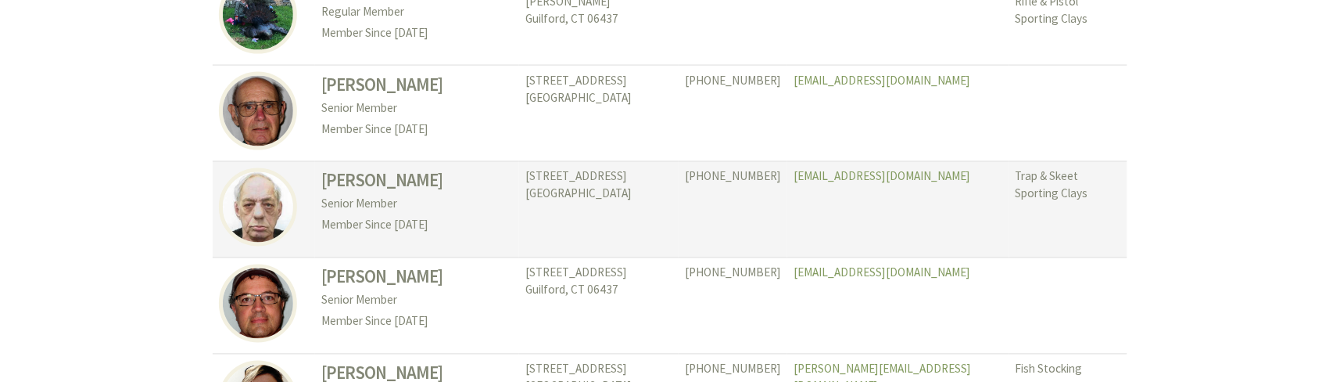
scroll to position [5840, 0]
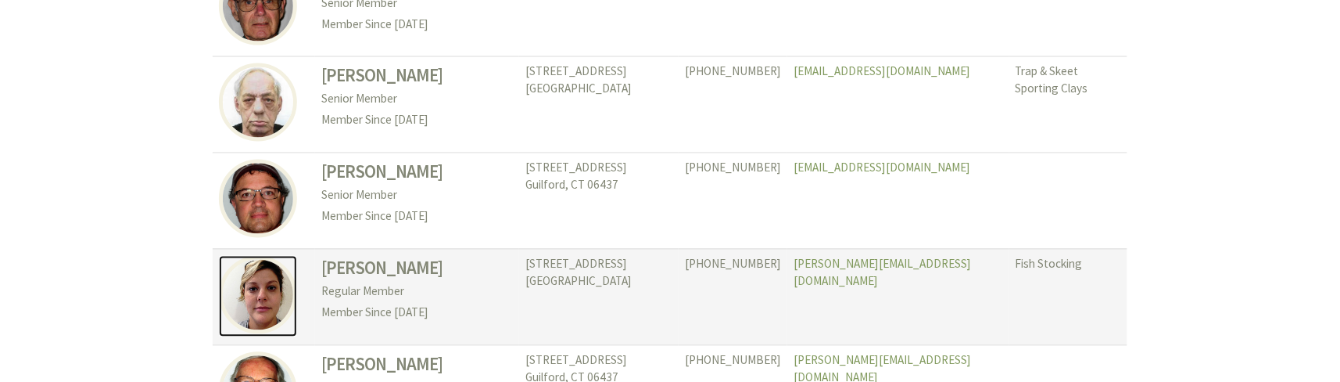
click at [266, 256] on img at bounding box center [258, 295] width 78 height 78
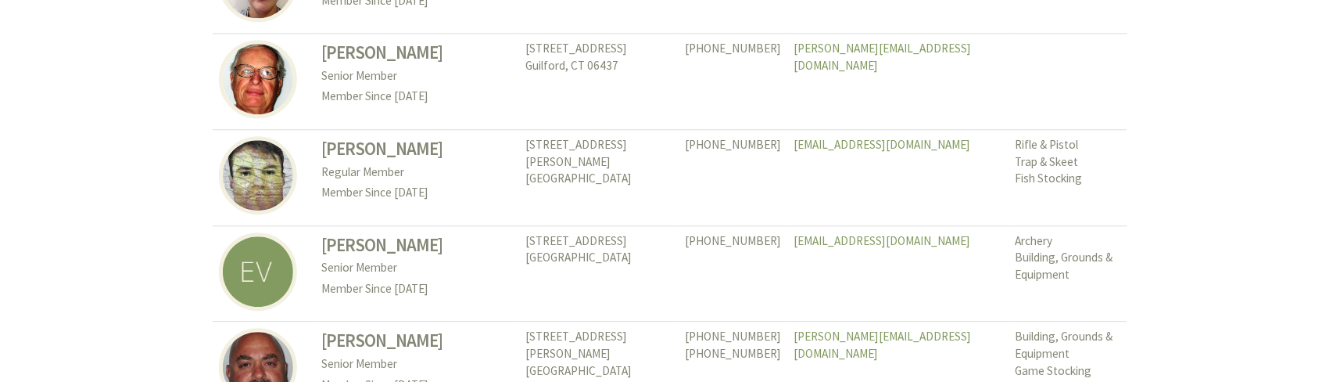
scroll to position [6256, 0]
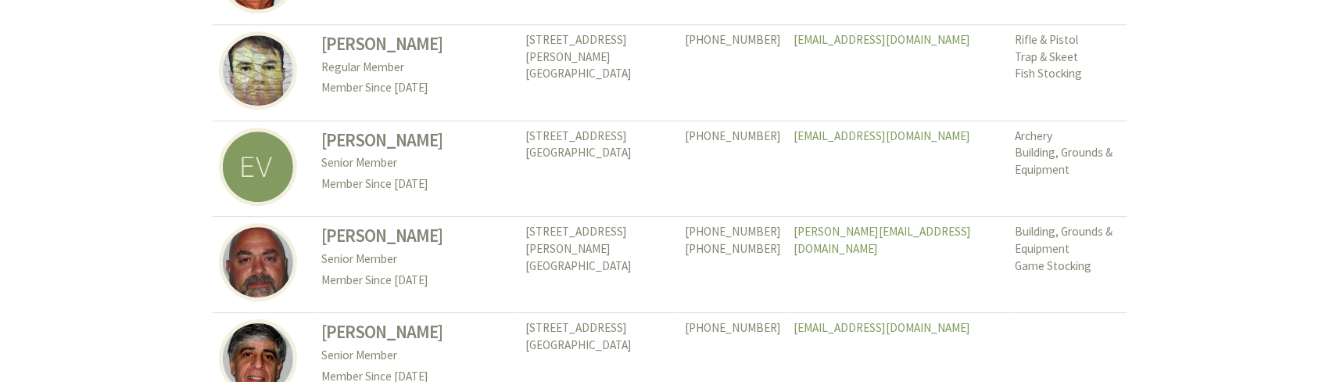
drag, startPoint x: 0, startPoint y: 381, endPoint x: 19, endPoint y: 377, distance: 19.2
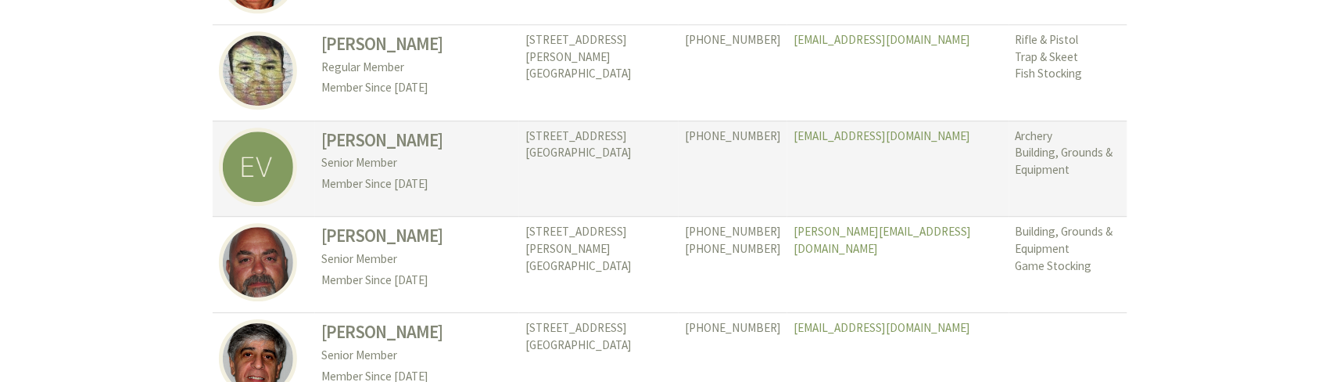
drag, startPoint x: 19, startPoint y: 377, endPoint x: 460, endPoint y: 75, distance: 534.5
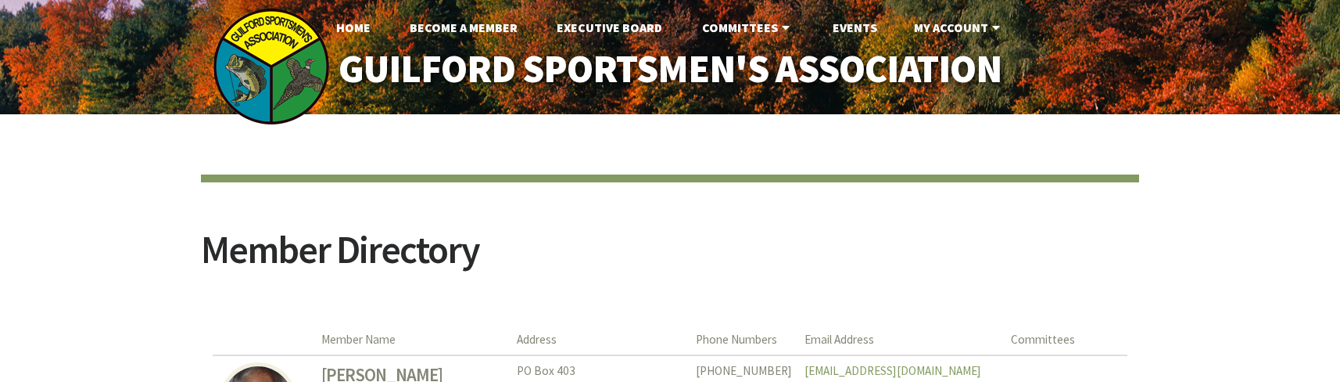
scroll to position [7403, 0]
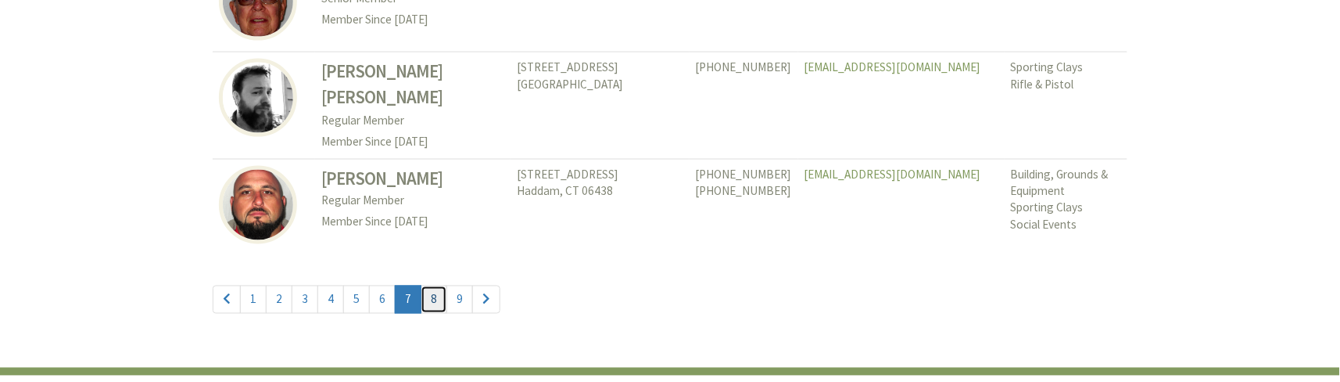
click at [427, 285] on link "8" at bounding box center [434, 299] width 27 height 28
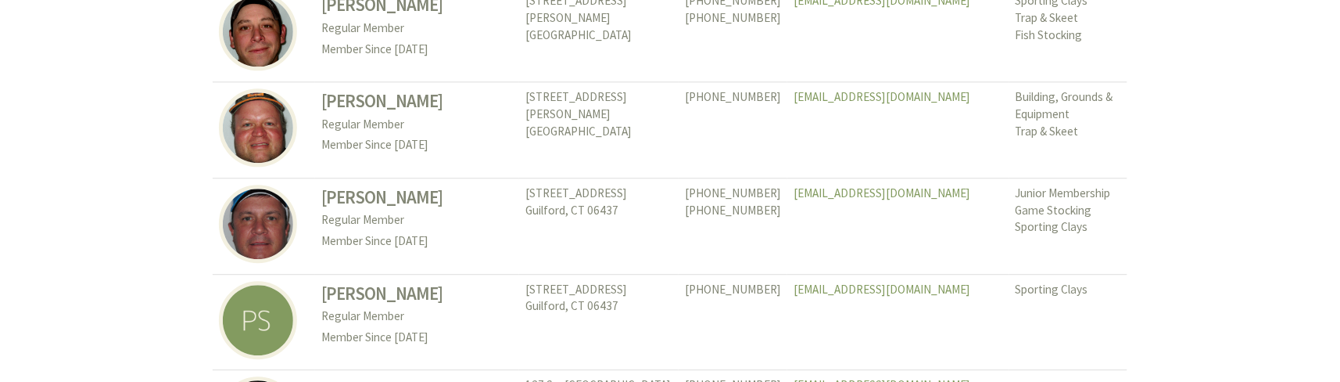
scroll to position [1146, 0]
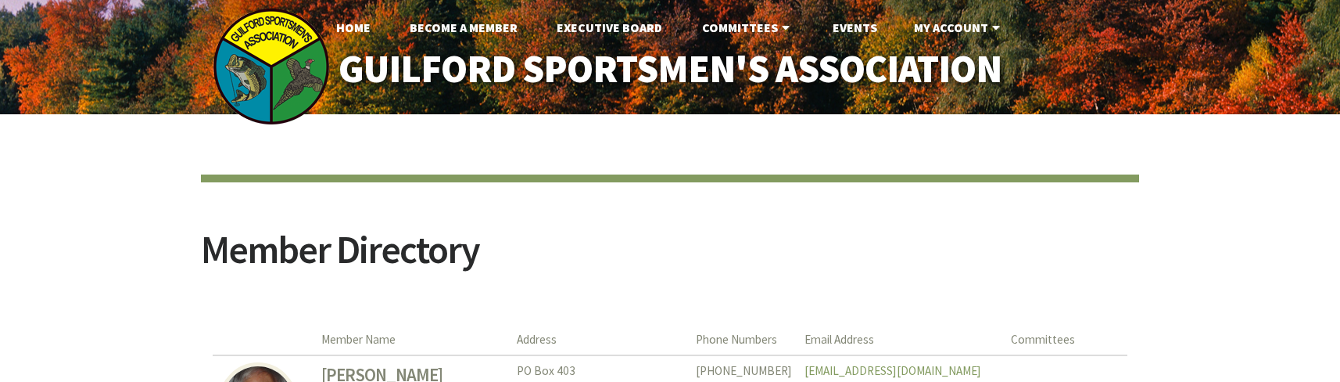
scroll to position [7403, 0]
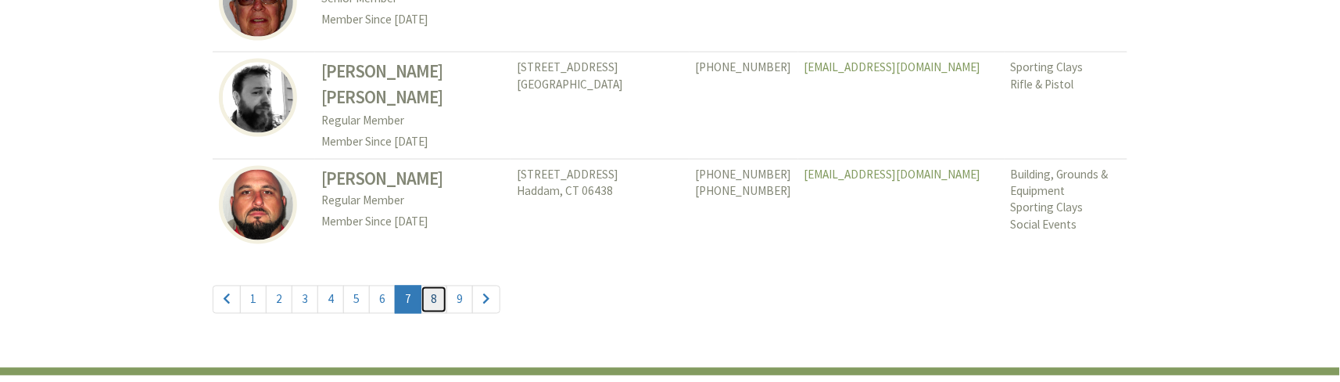
click at [424, 285] on link "8" at bounding box center [434, 299] width 27 height 28
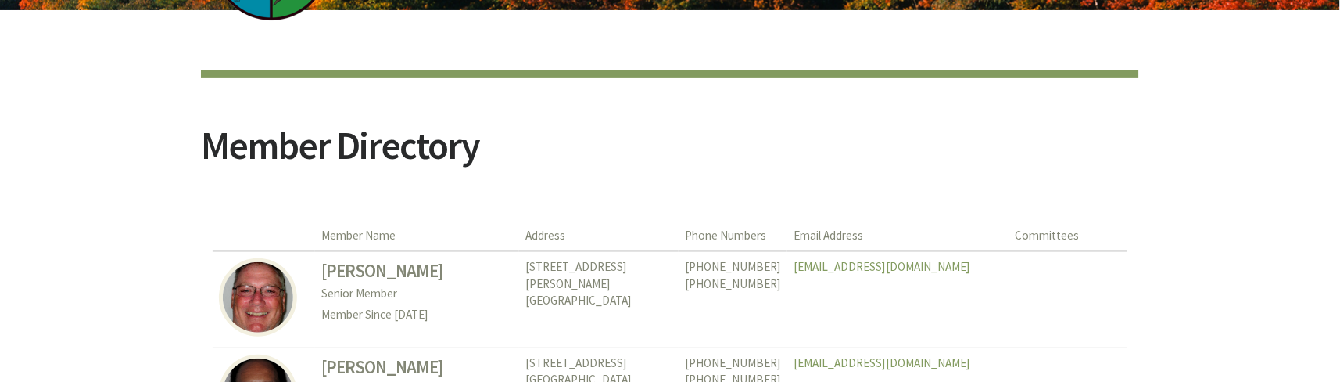
scroll to position [208, 0]
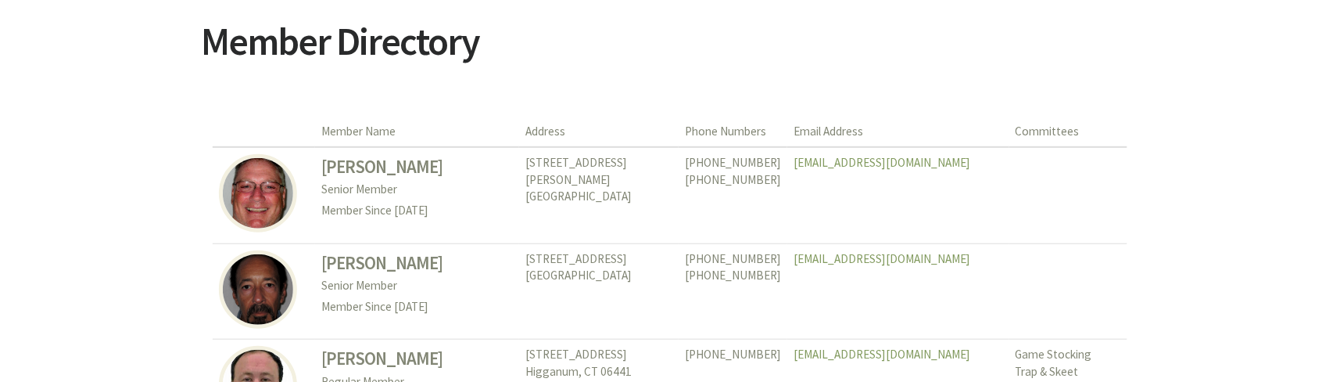
drag, startPoint x: 118, startPoint y: 381, endPoint x: 106, endPoint y: 368, distance: 18.3
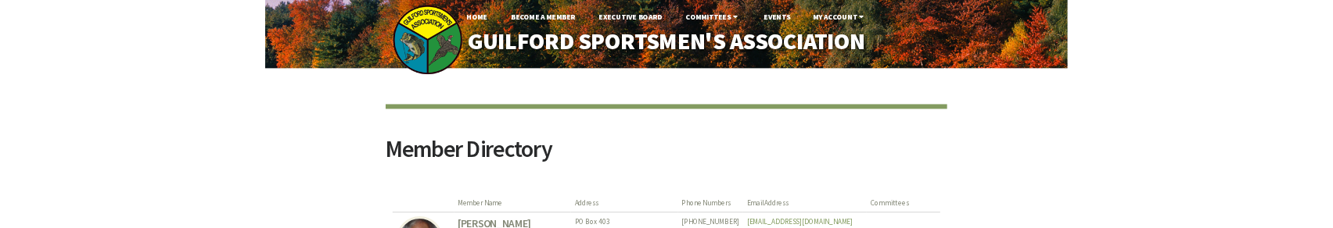
scroll to position [7403, 0]
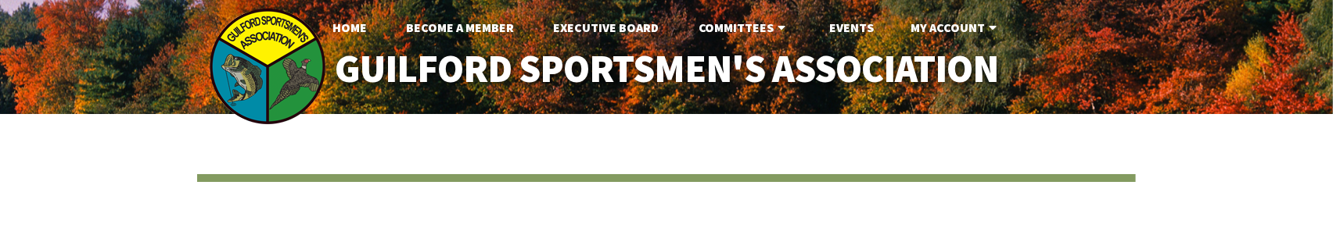
scroll to position [208, 0]
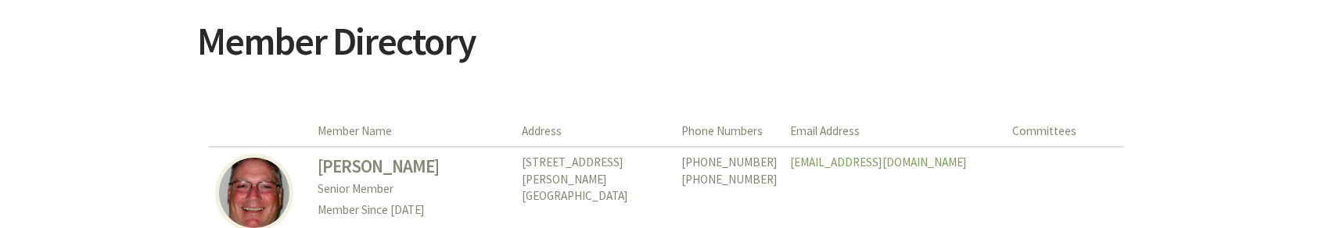
click at [648, 19] on article "Member Directory" at bounding box center [666, 38] width 938 height 144
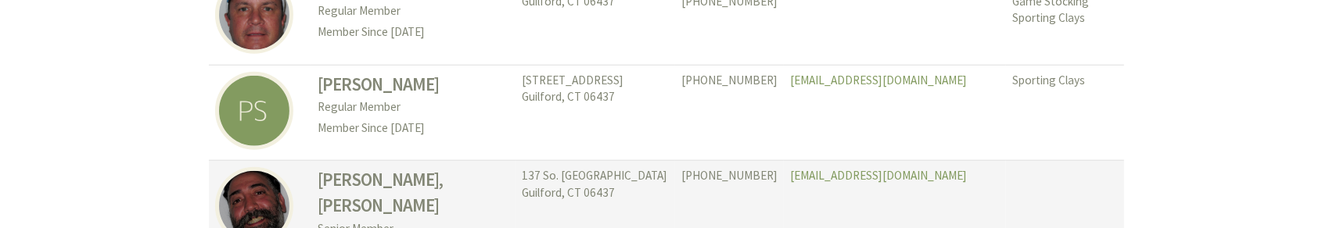
scroll to position [1355, 0]
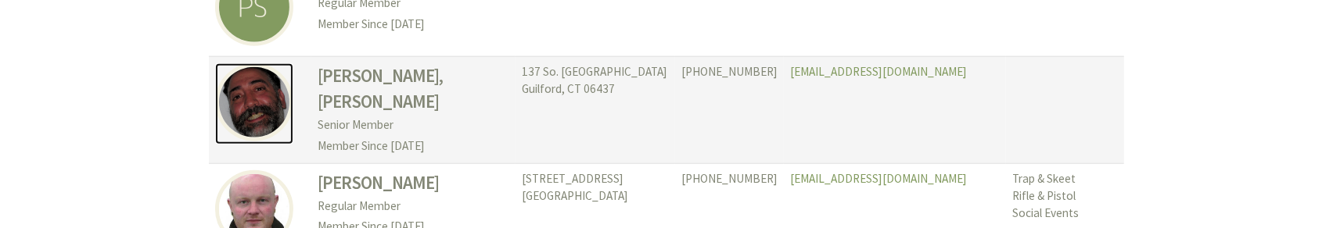
click at [261, 92] on img at bounding box center [254, 102] width 78 height 78
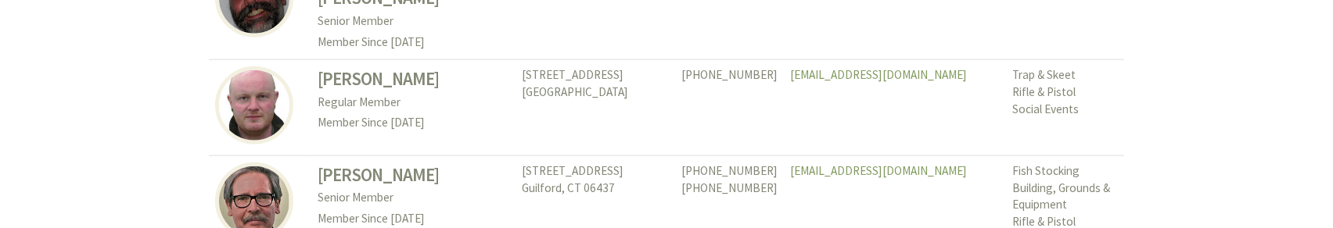
scroll to position [1564, 0]
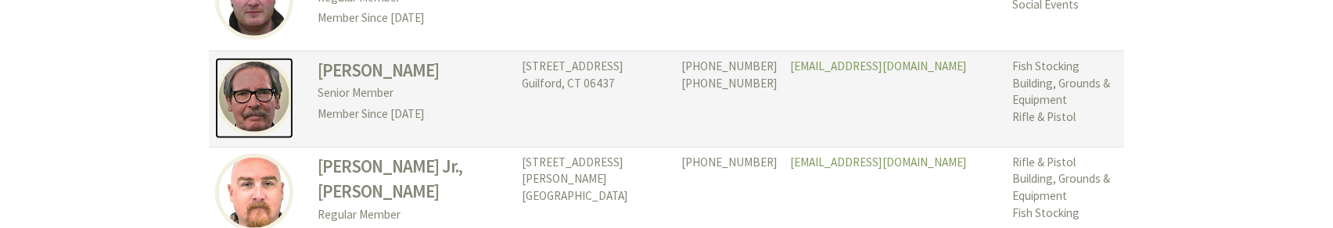
click at [261, 82] on img at bounding box center [254, 97] width 78 height 78
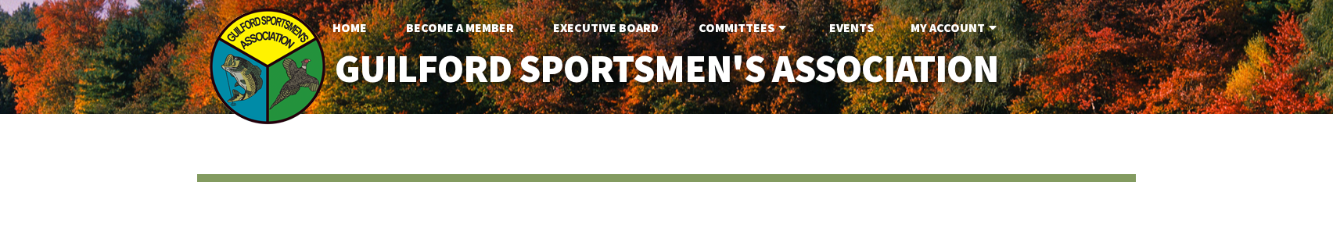
scroll to position [1564, 0]
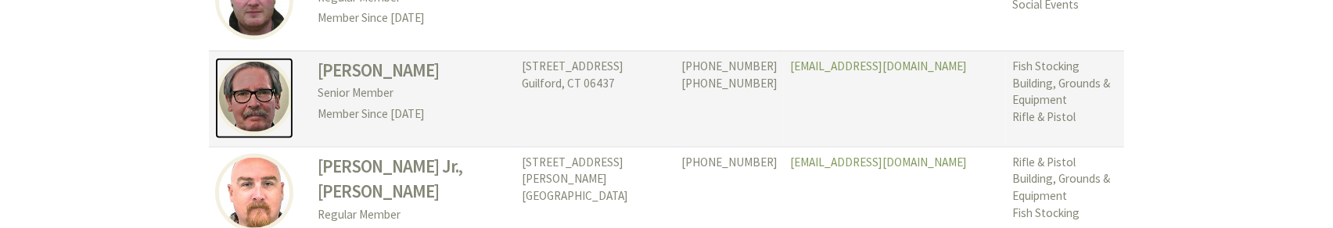
click at [250, 61] on img at bounding box center [254, 97] width 78 height 78
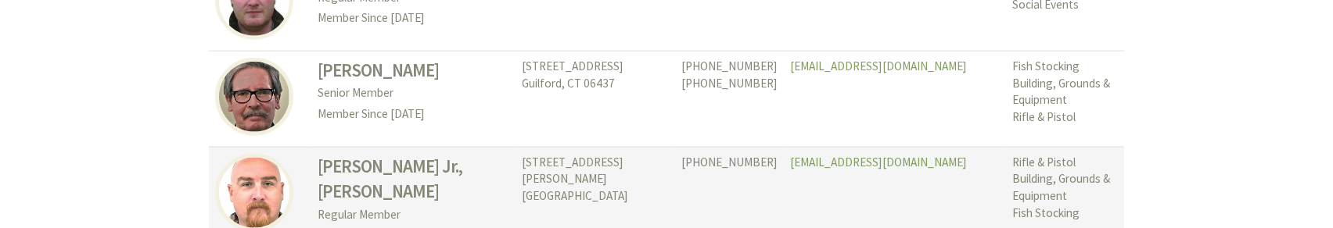
scroll to position [1668, 0]
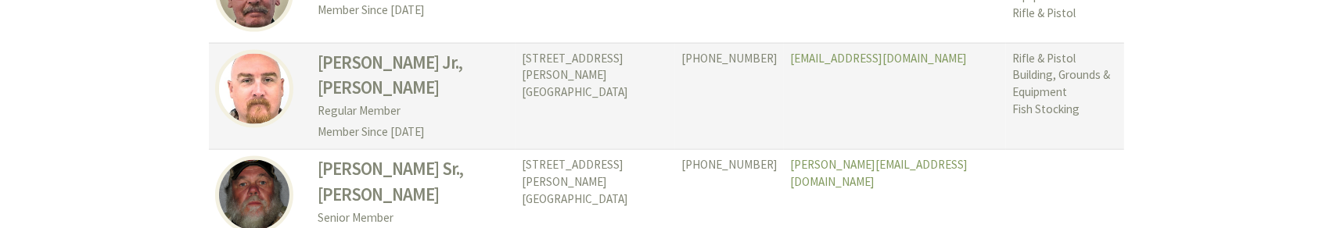
click at [334, 122] on p "Member Since [DATE]" at bounding box center [414, 132] width 192 height 21
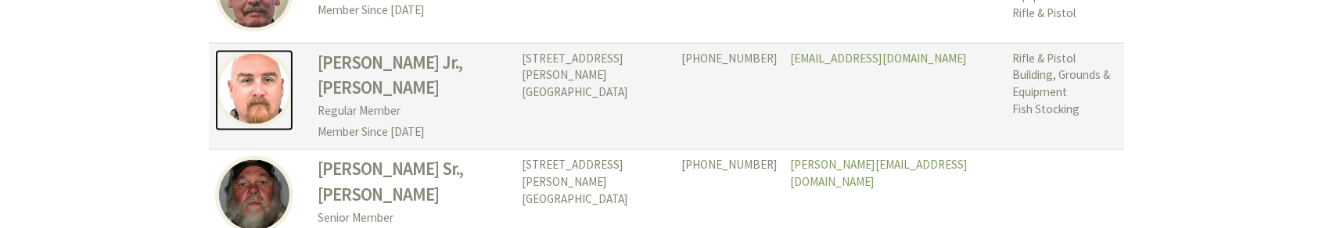
click at [239, 70] on img at bounding box center [254, 89] width 78 height 78
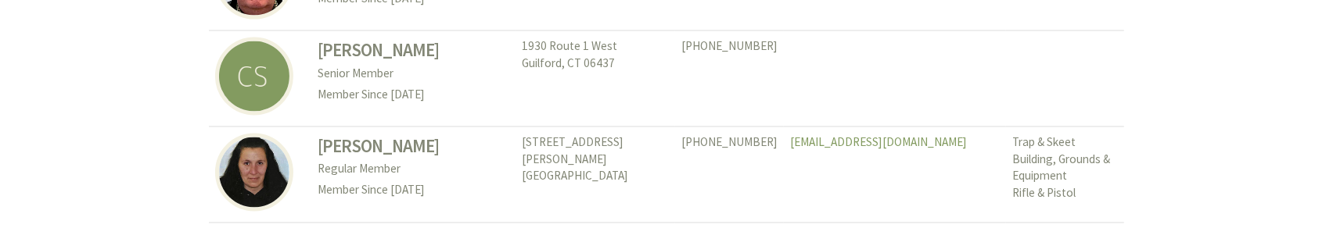
scroll to position [2190, 0]
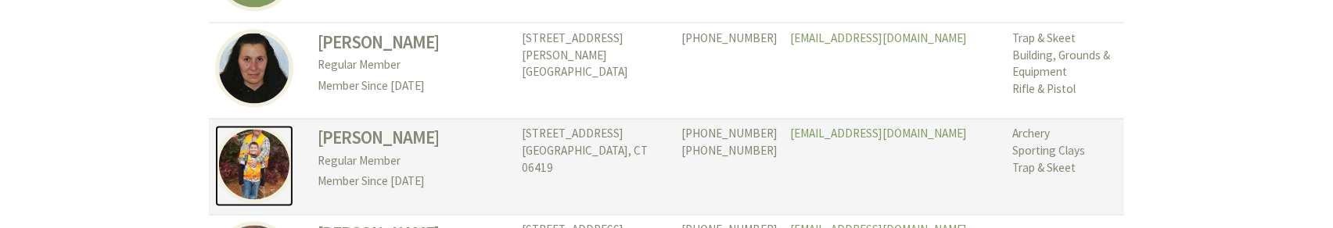
click at [270, 126] on img at bounding box center [254, 165] width 78 height 78
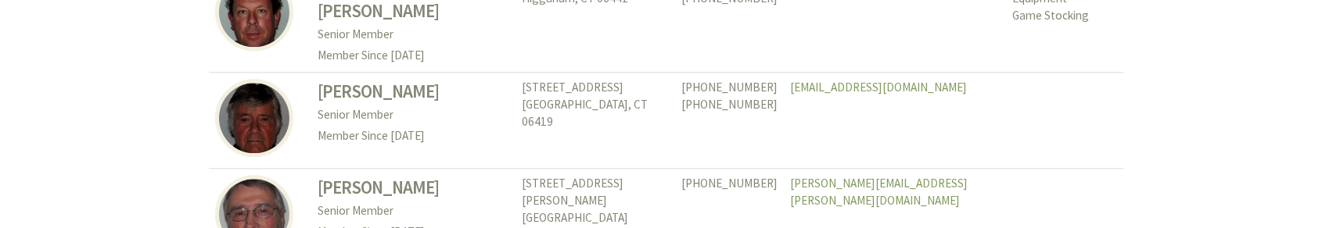
scroll to position [3024, 0]
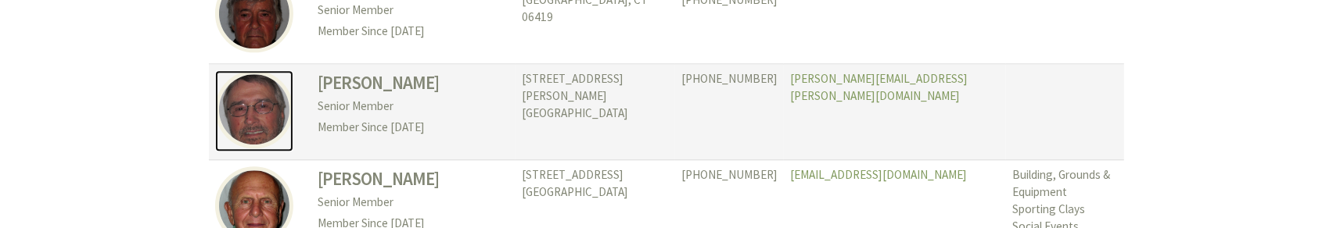
click at [259, 76] on img at bounding box center [254, 109] width 78 height 78
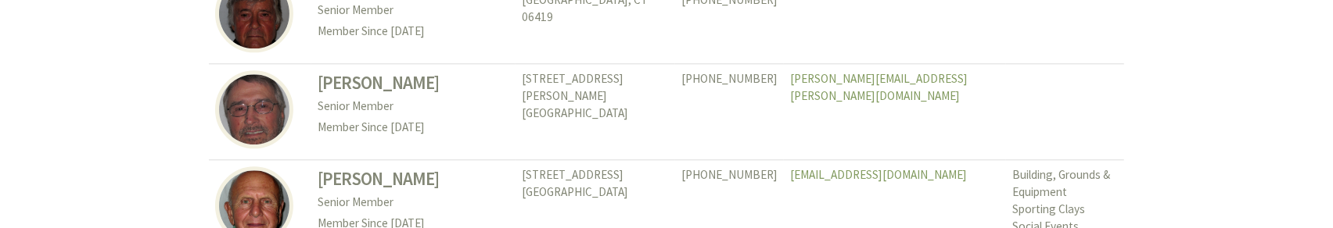
scroll to position [3337, 0]
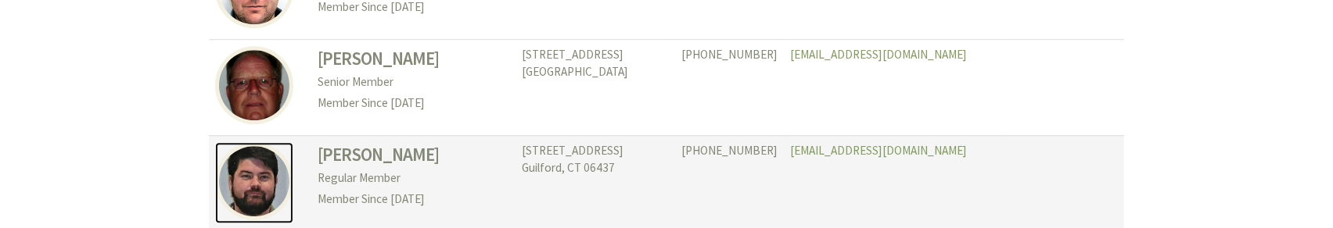
click at [240, 142] on img at bounding box center [254, 181] width 78 height 78
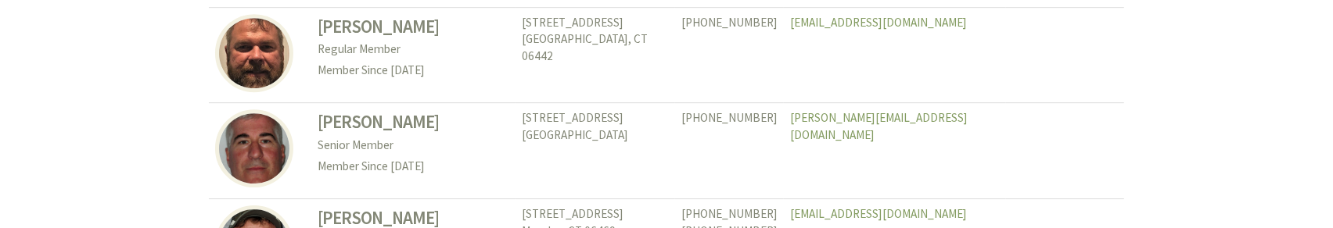
scroll to position [3858, 0]
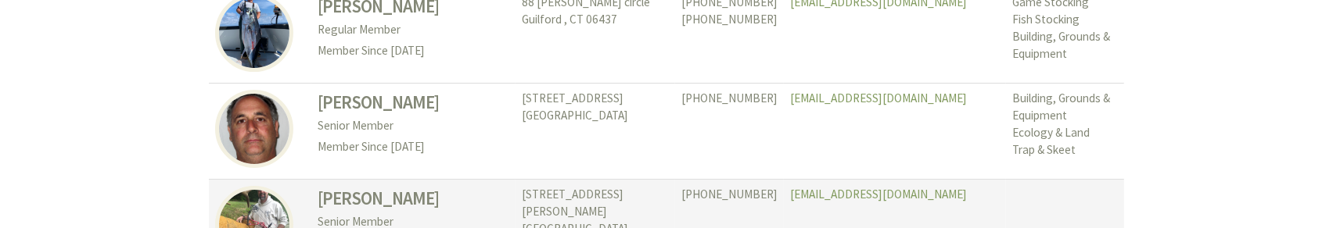
scroll to position [4380, 0]
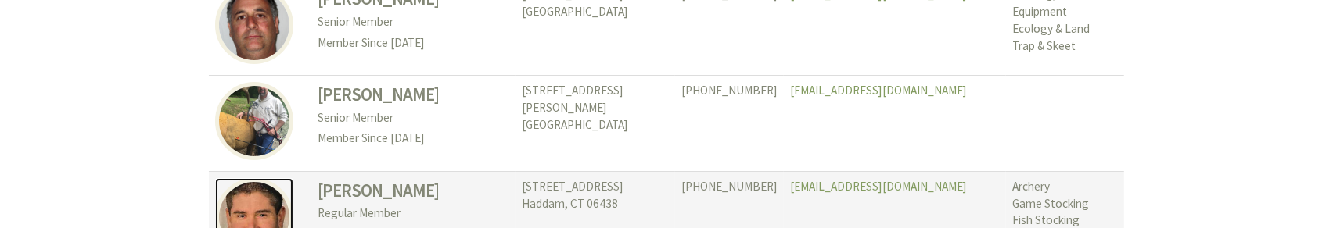
click at [266, 178] on img at bounding box center [254, 217] width 78 height 78
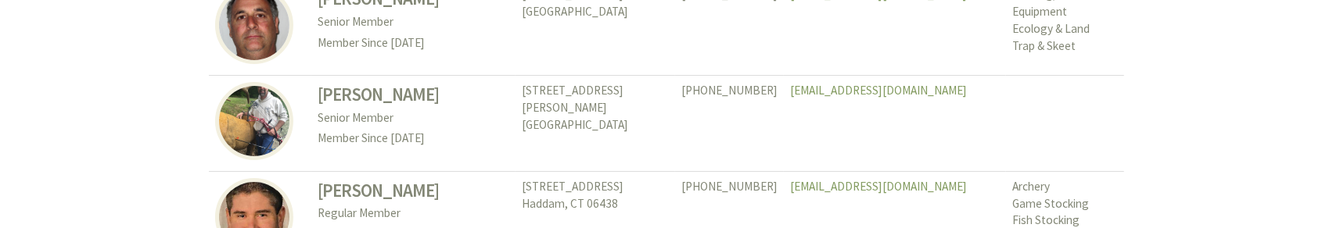
scroll to position [4484, 0]
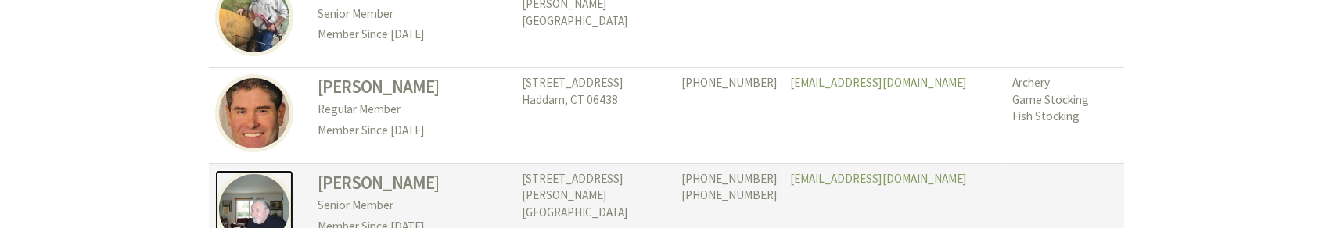
click at [264, 170] on img at bounding box center [254, 209] width 78 height 78
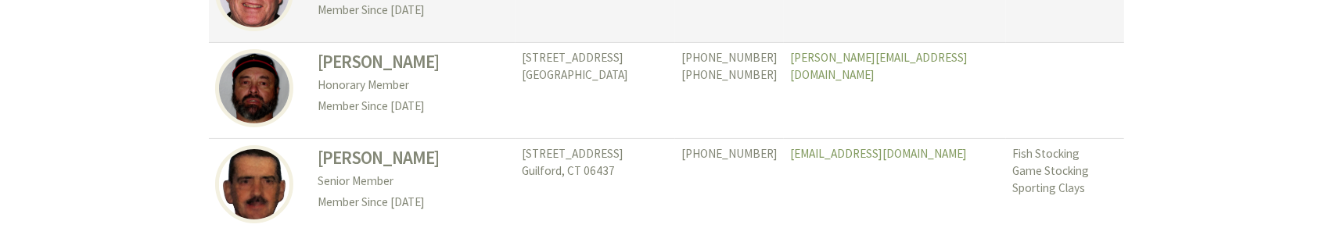
scroll to position [4901, 0]
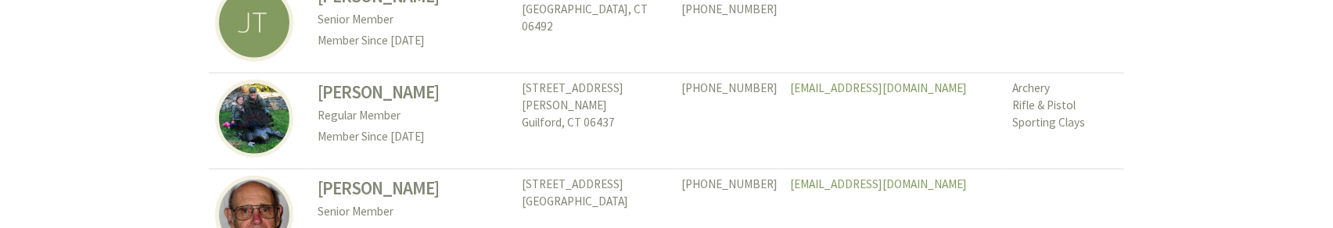
scroll to position [5735, 0]
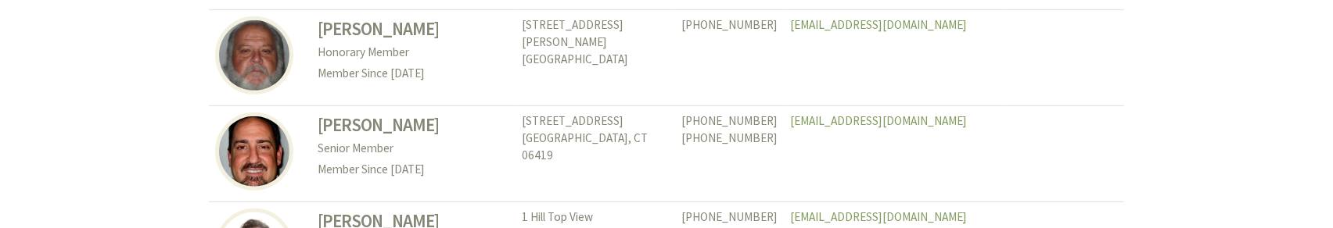
scroll to position [834, 0]
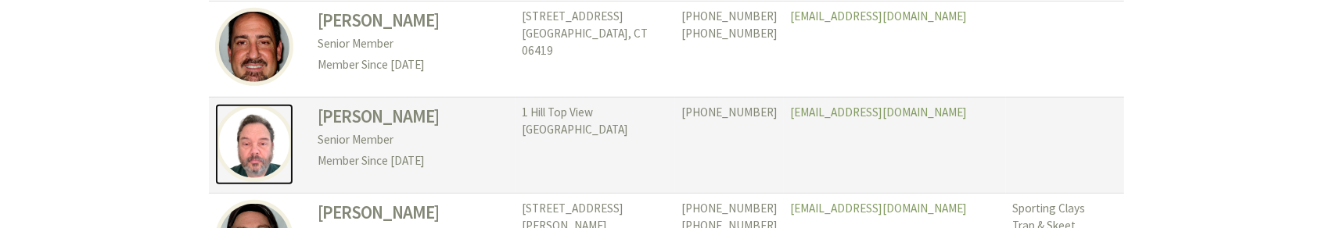
click at [264, 150] on img at bounding box center [254, 143] width 78 height 78
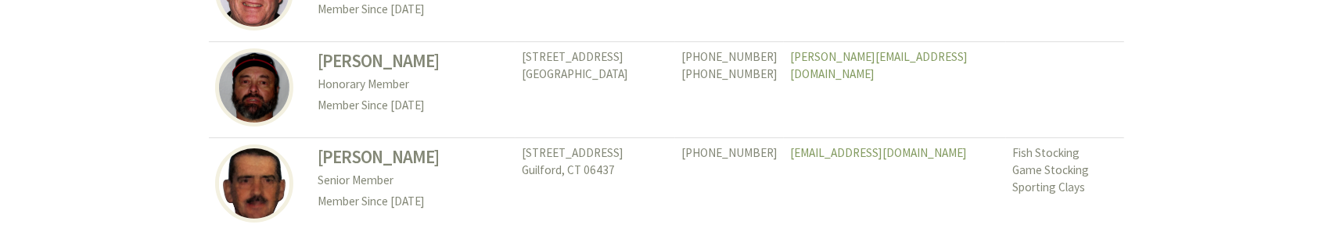
scroll to position [4901, 0]
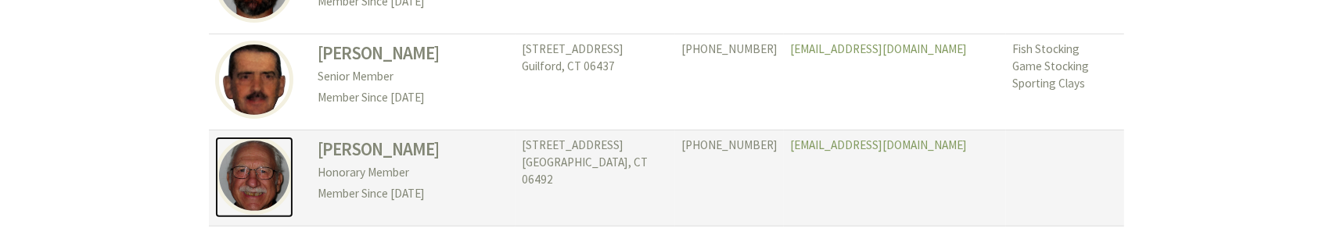
click at [271, 137] on img at bounding box center [254, 176] width 78 height 78
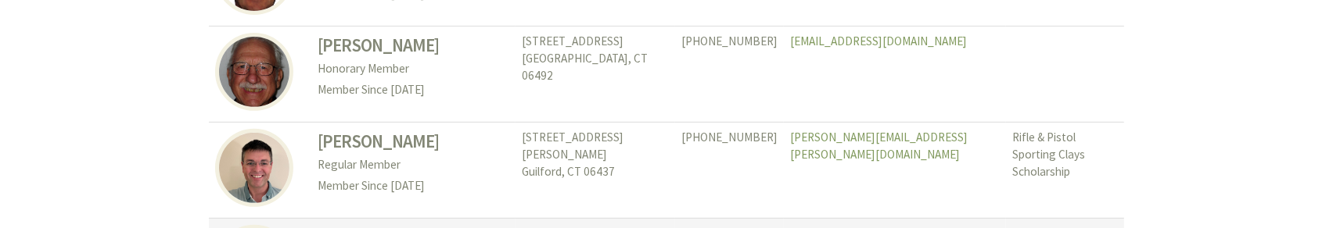
scroll to position [5110, 0]
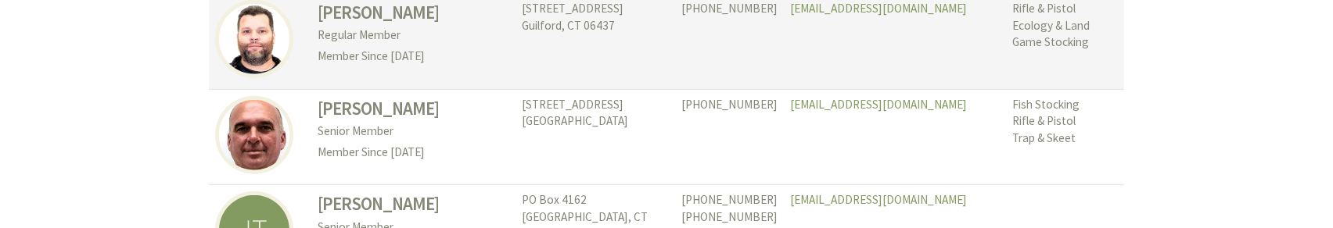
scroll to position [5527, 0]
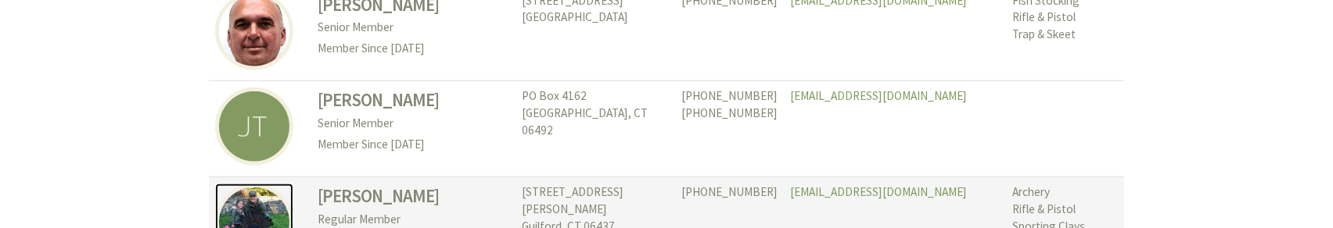
click at [247, 184] on img at bounding box center [254, 223] width 78 height 78
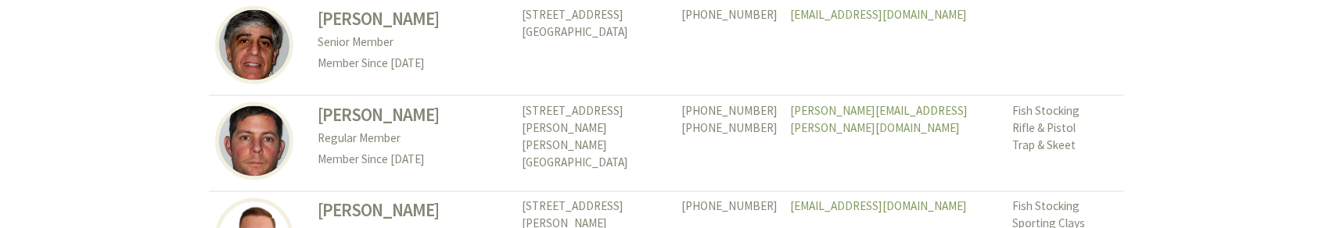
scroll to position [6674, 0]
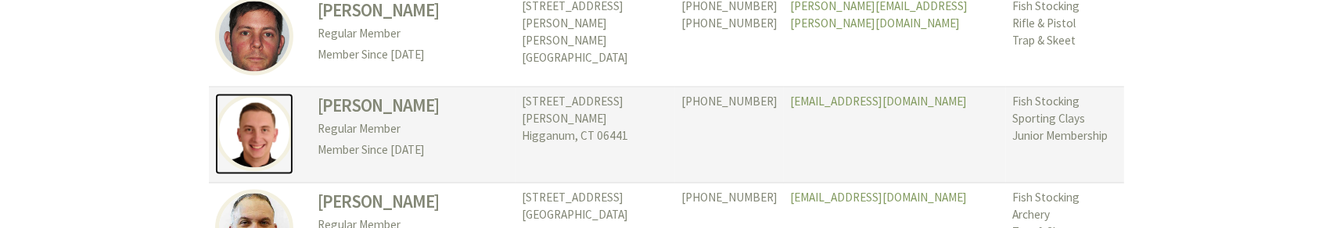
click at [267, 94] on img at bounding box center [254, 133] width 78 height 78
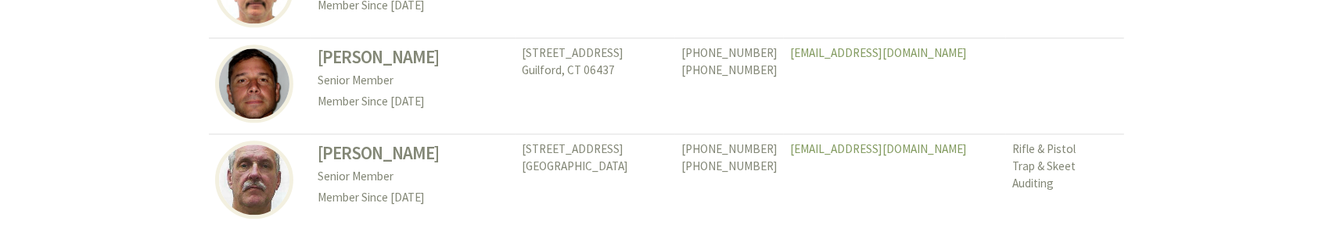
scroll to position [7404, 0]
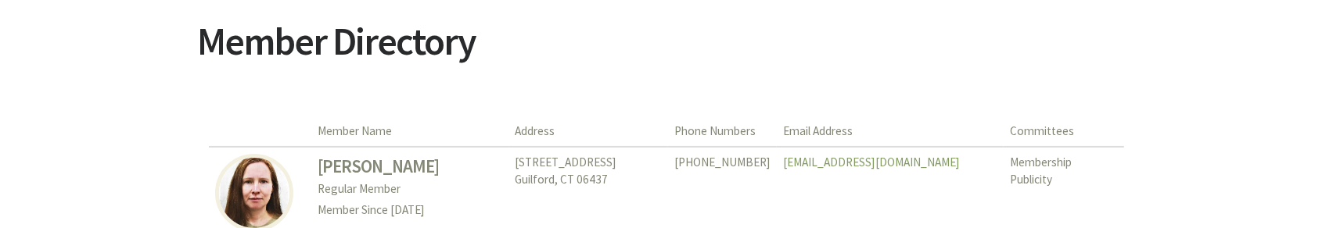
scroll to position [312, 0]
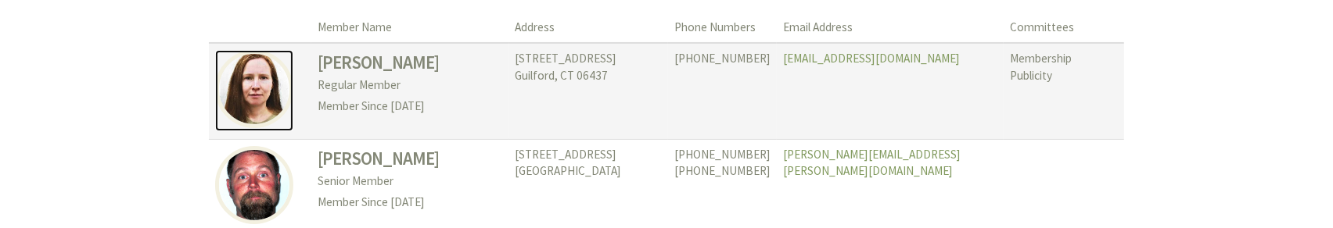
click at [252, 99] on img at bounding box center [254, 89] width 78 height 78
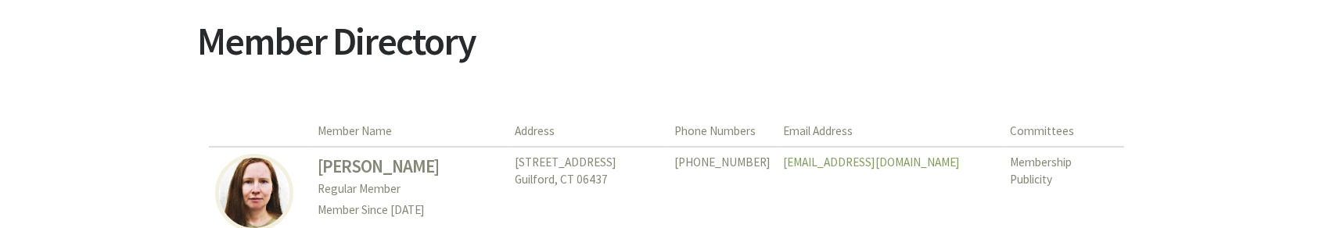
scroll to position [312, 0]
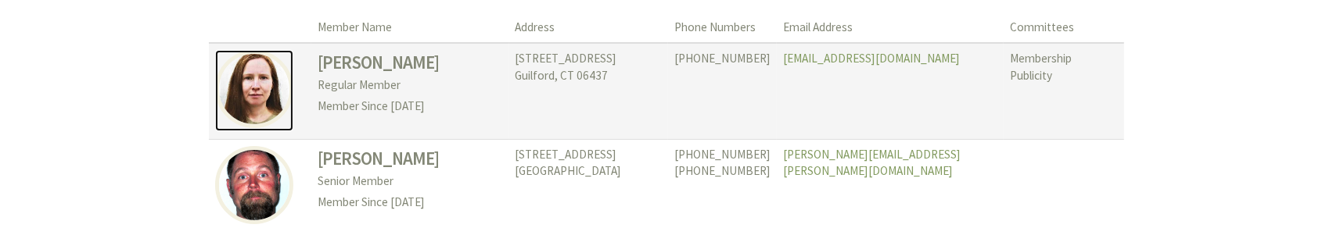
click at [246, 99] on img at bounding box center [254, 89] width 78 height 78
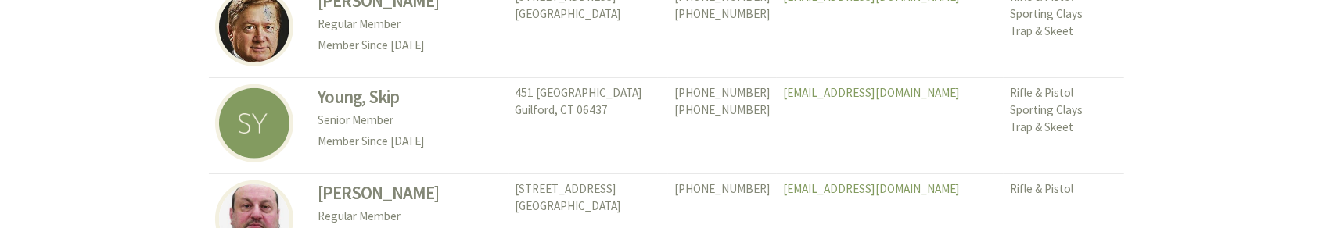
scroll to position [1459, 0]
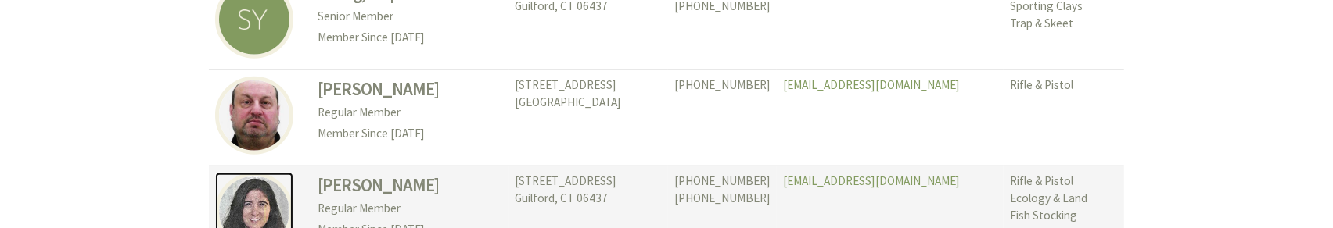
click at [275, 178] on img at bounding box center [254, 212] width 78 height 78
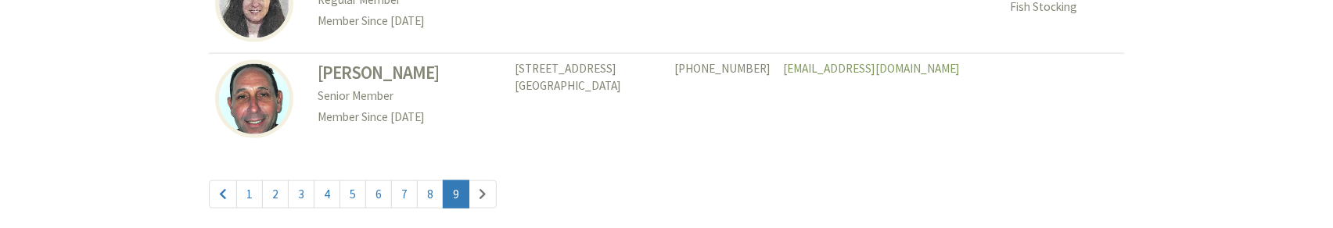
scroll to position [1772, 0]
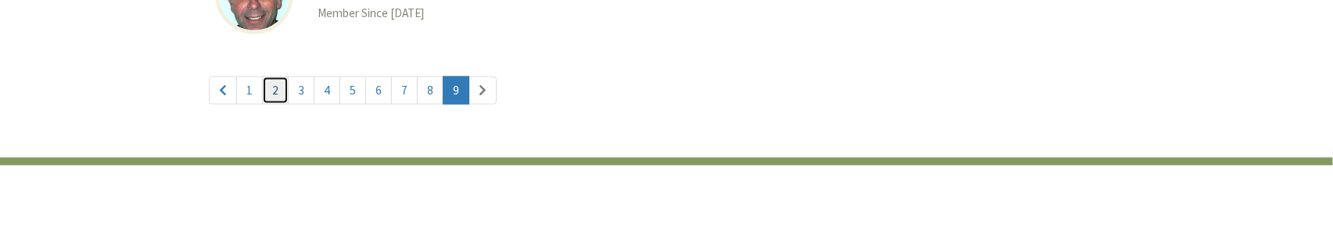
click at [275, 77] on link "2" at bounding box center [275, 91] width 27 height 28
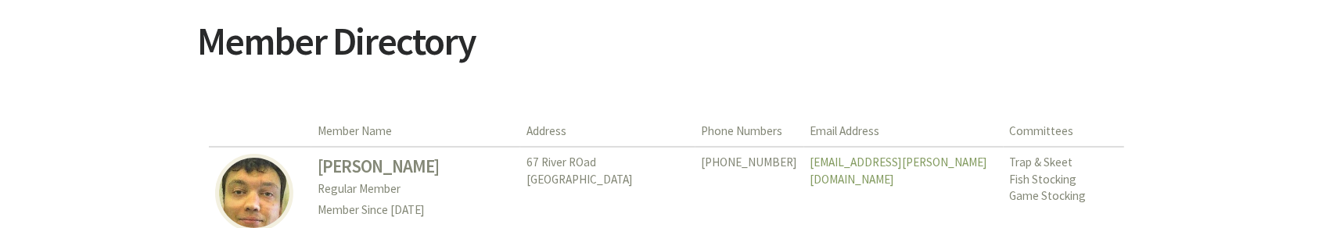
scroll to position [312, 0]
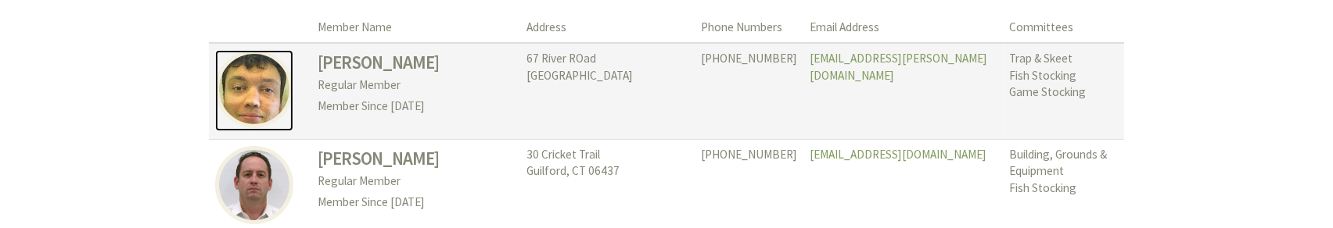
click at [249, 113] on img at bounding box center [254, 89] width 78 height 78
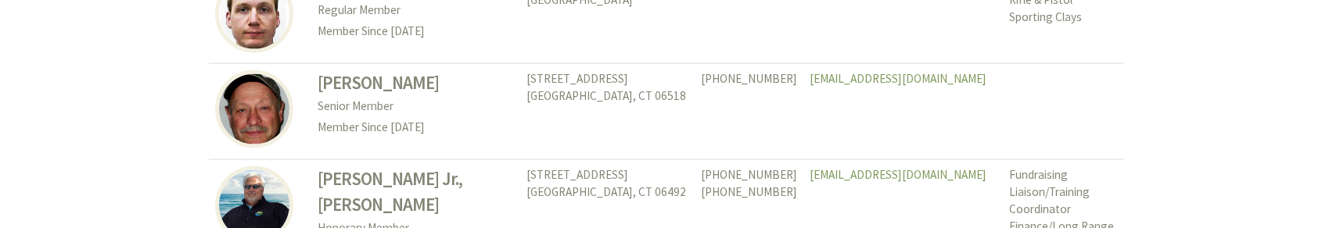
scroll to position [1772, 0]
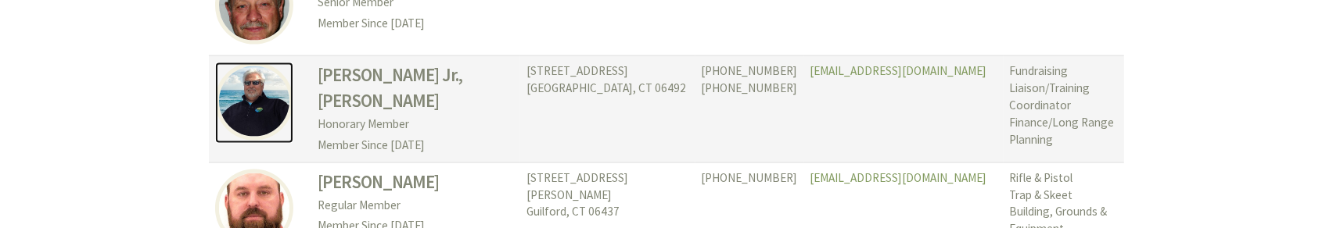
click at [269, 88] on img at bounding box center [254, 102] width 78 height 78
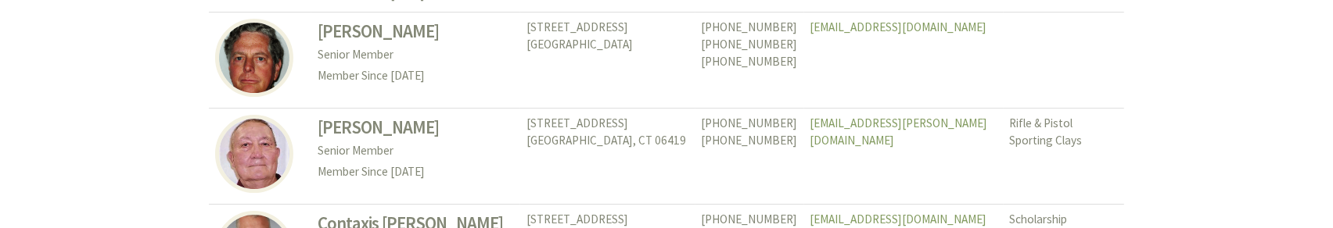
scroll to position [4067, 0]
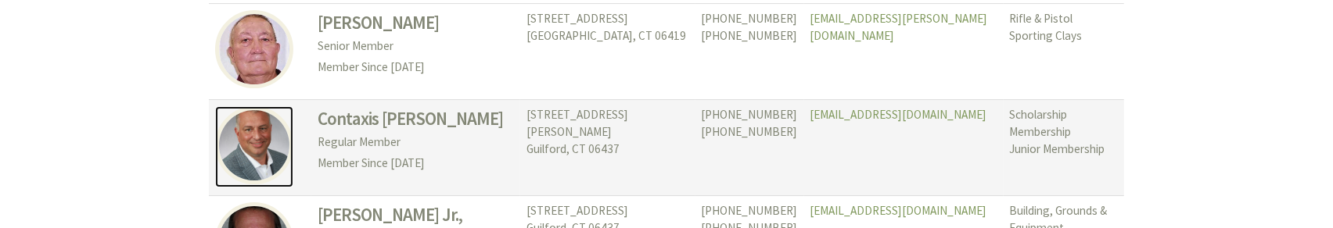
click at [256, 106] on img at bounding box center [254, 145] width 78 height 78
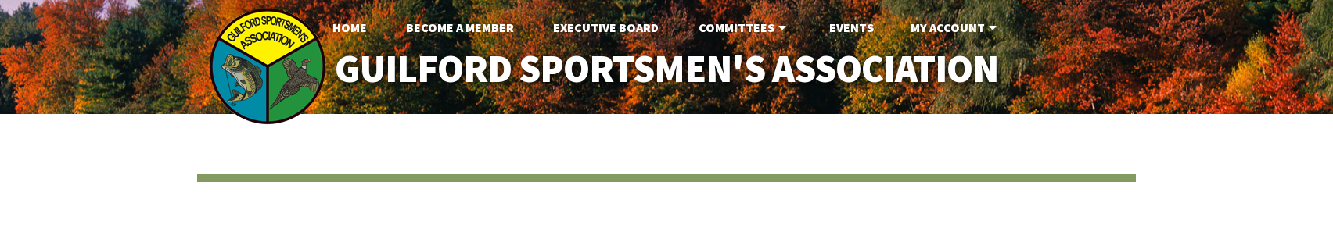
scroll to position [4067, 0]
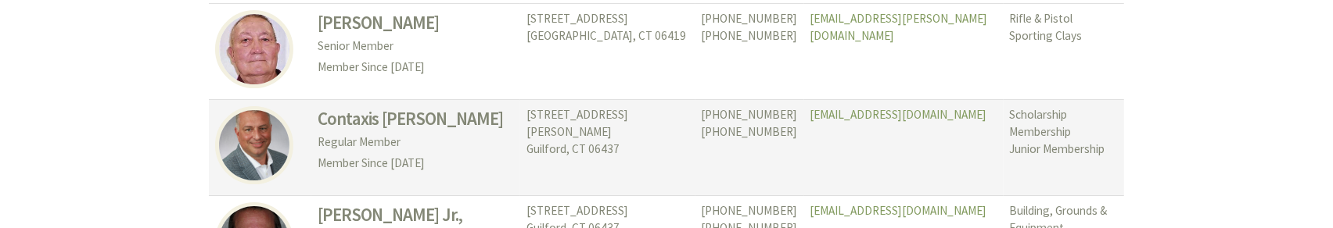
click at [714, 100] on td "(475) 223-9529 (203) 516-1215" at bounding box center [749, 148] width 109 height 96
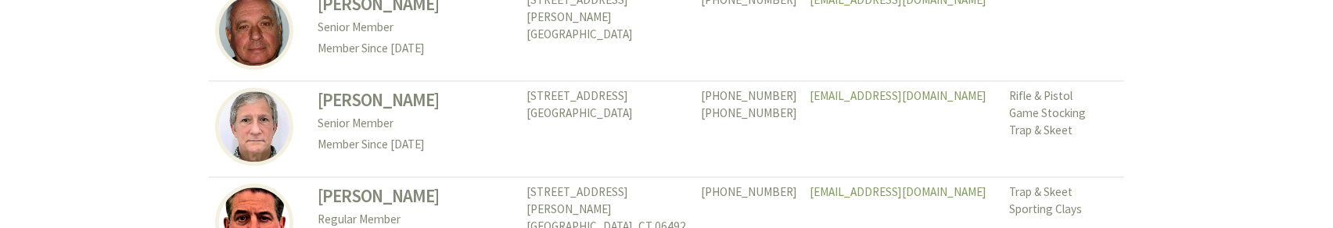
scroll to position [7403, 0]
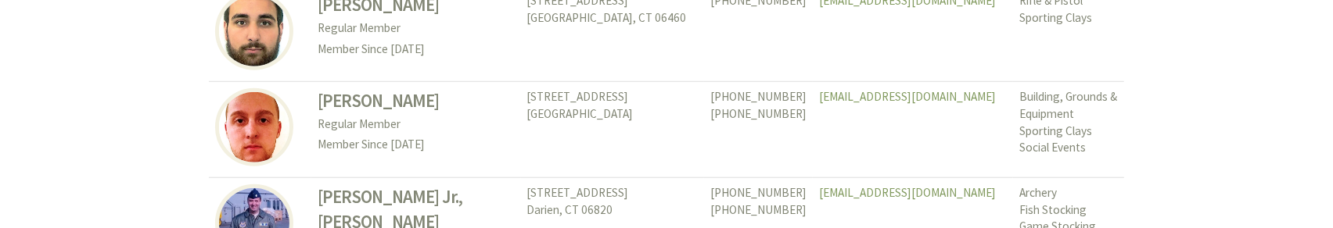
scroll to position [1146, 0]
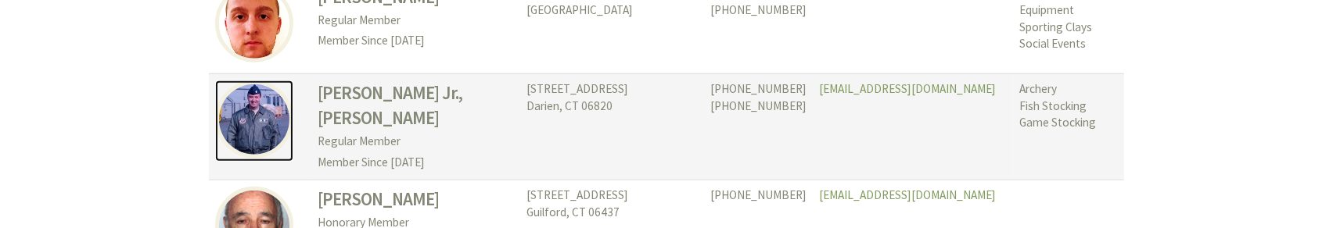
click at [276, 126] on img at bounding box center [254, 120] width 78 height 78
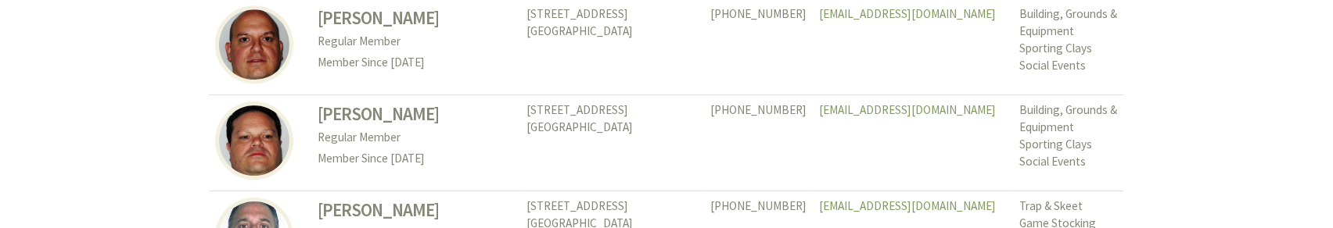
scroll to position [4066, 0]
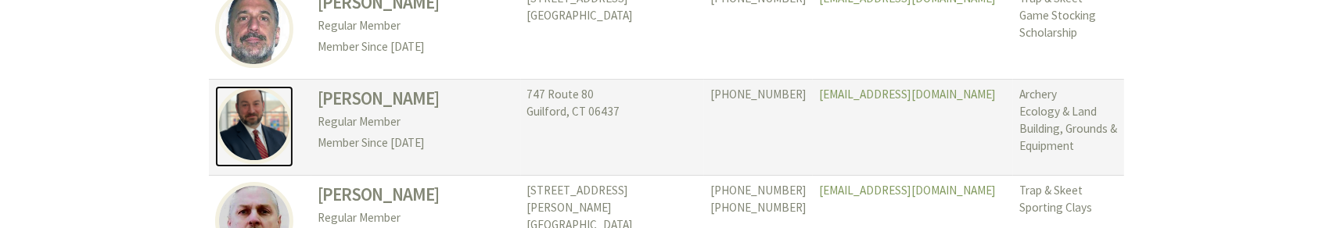
click at [277, 86] on img at bounding box center [254, 125] width 78 height 78
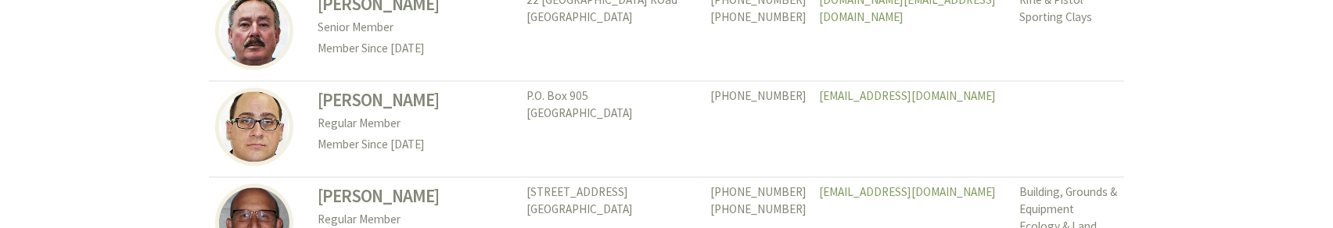
scroll to position [7403, 0]
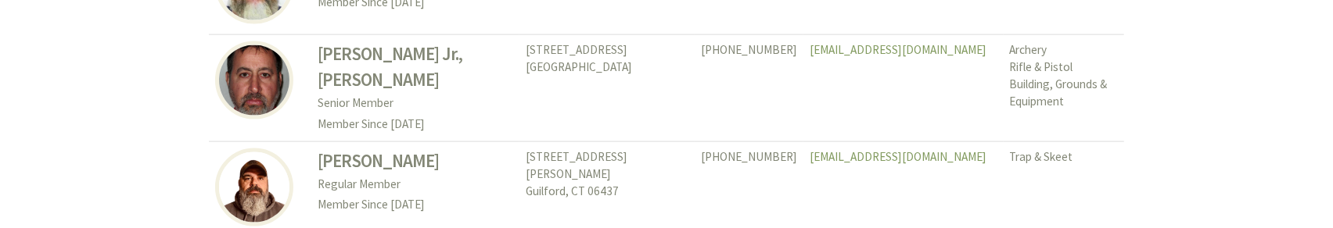
scroll to position [1877, 0]
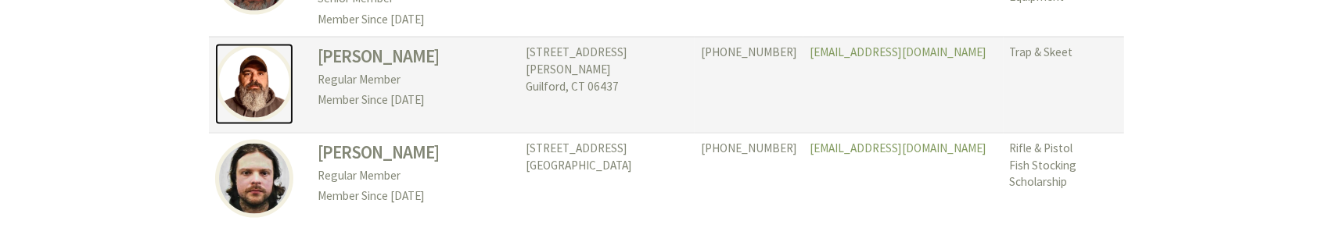
click at [270, 110] on img at bounding box center [254, 83] width 78 height 78
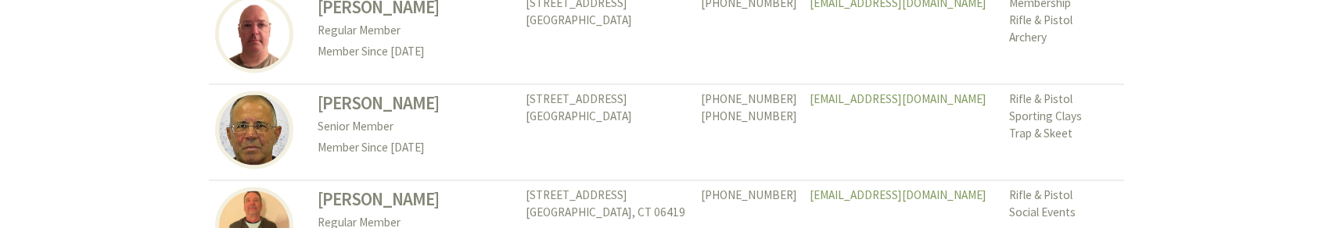
scroll to position [2607, 0]
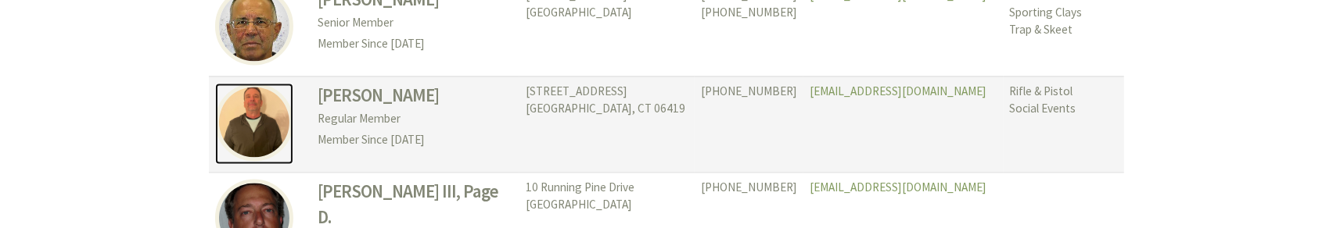
click at [251, 146] on img at bounding box center [254, 122] width 78 height 78
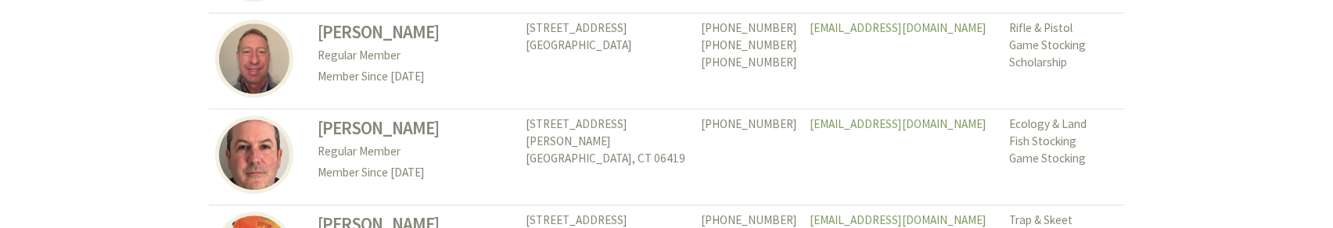
scroll to position [3649, 0]
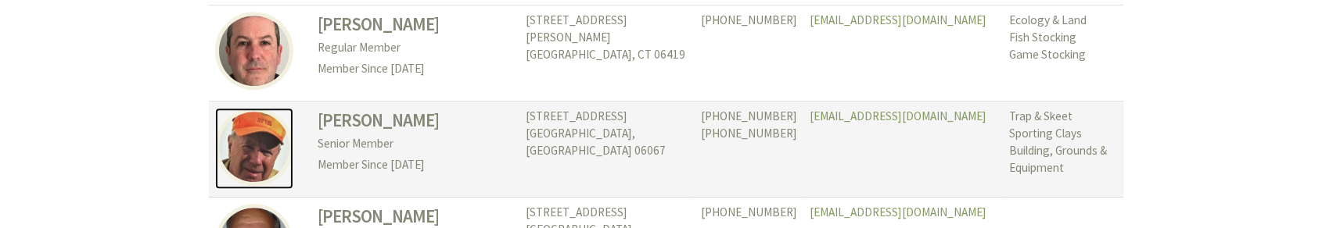
click at [264, 170] on img at bounding box center [254, 147] width 78 height 78
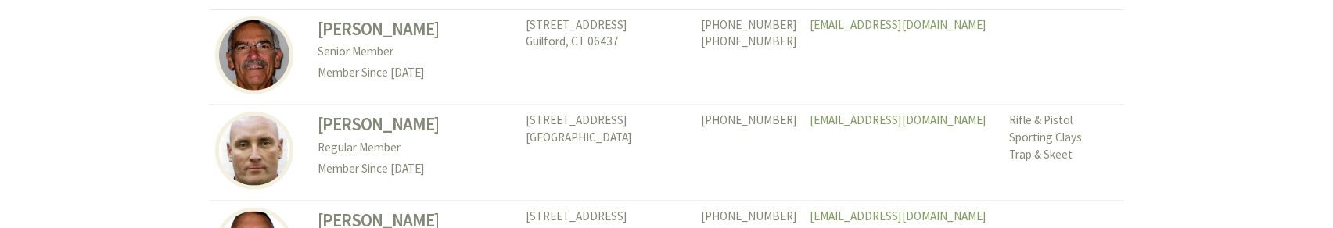
scroll to position [6152, 0]
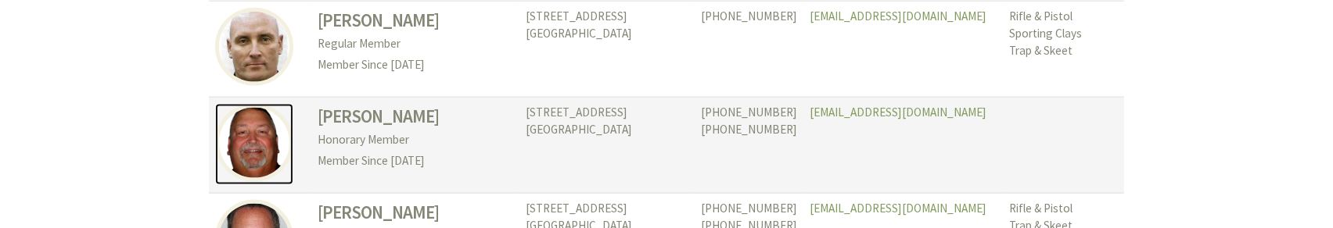
click at [275, 149] on img at bounding box center [254, 143] width 78 height 78
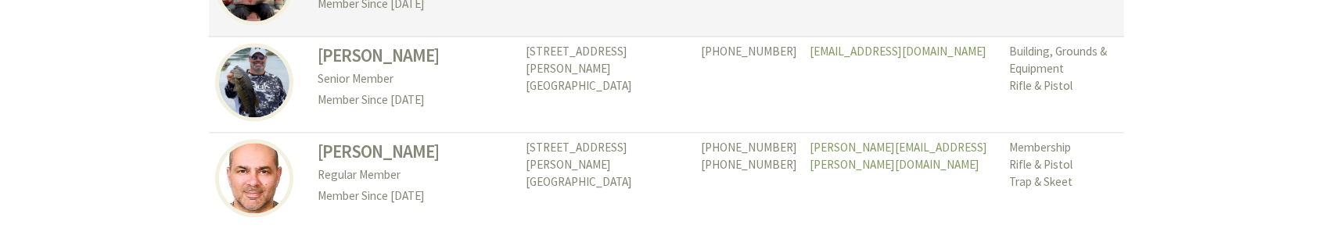
scroll to position [7299, 0]
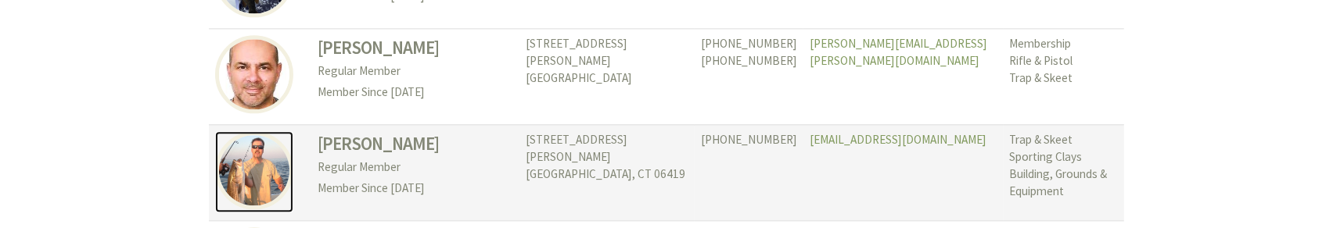
click at [254, 152] on img at bounding box center [254, 170] width 78 height 78
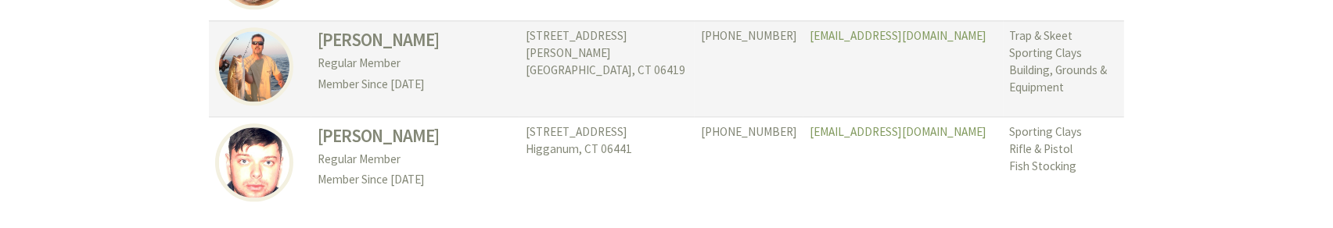
scroll to position [7508, 0]
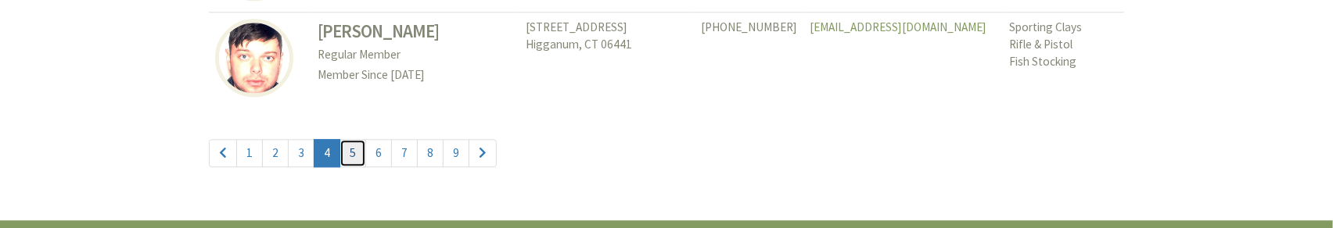
click at [348, 139] on link "5" at bounding box center [352, 153] width 27 height 28
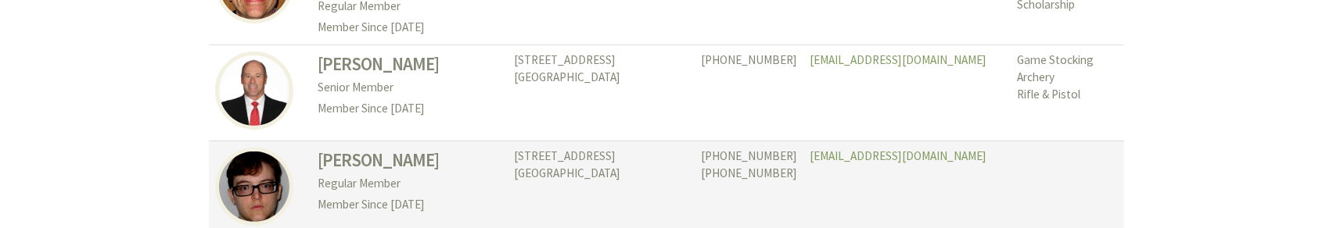
scroll to position [521, 0]
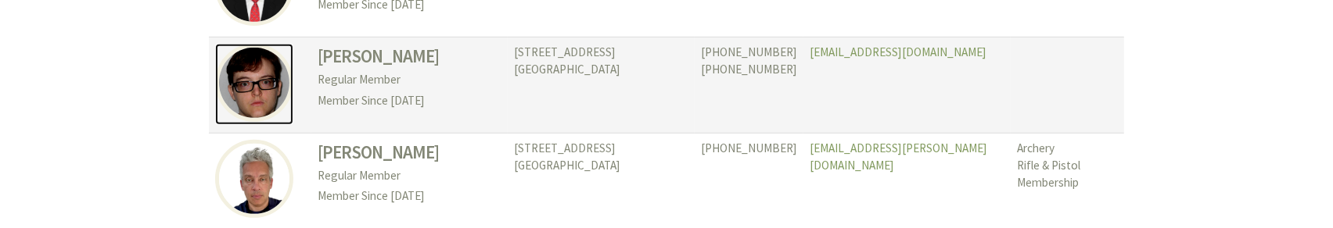
click at [249, 76] on img at bounding box center [254, 83] width 78 height 78
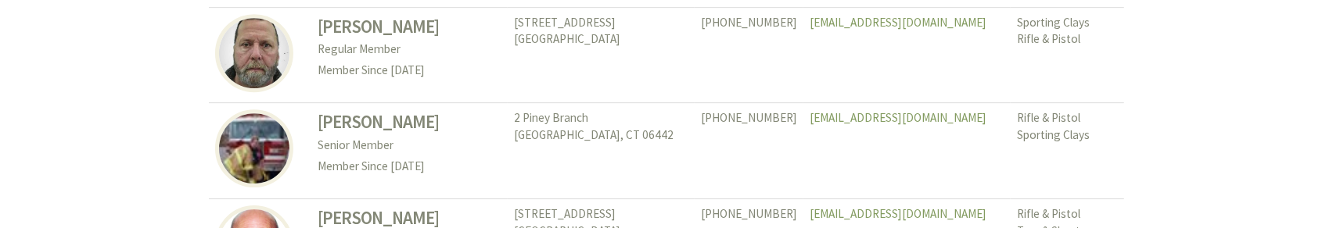
scroll to position [3858, 0]
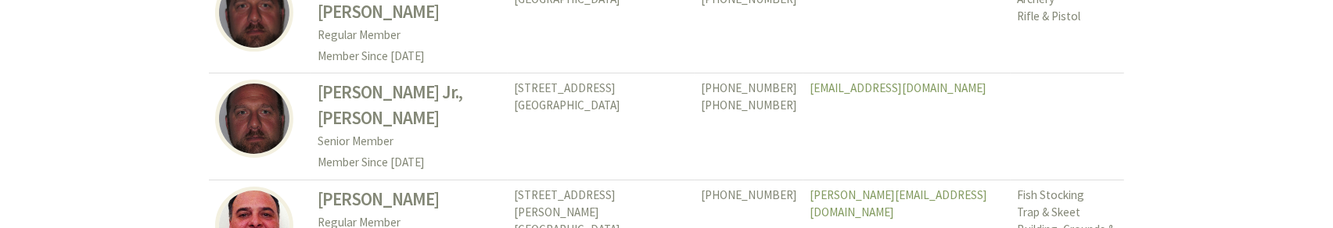
scroll to position [4380, 0]
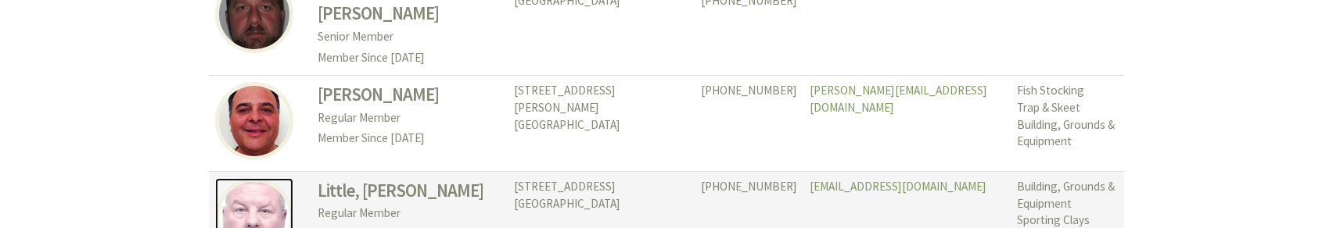
click at [252, 178] on img at bounding box center [254, 217] width 78 height 78
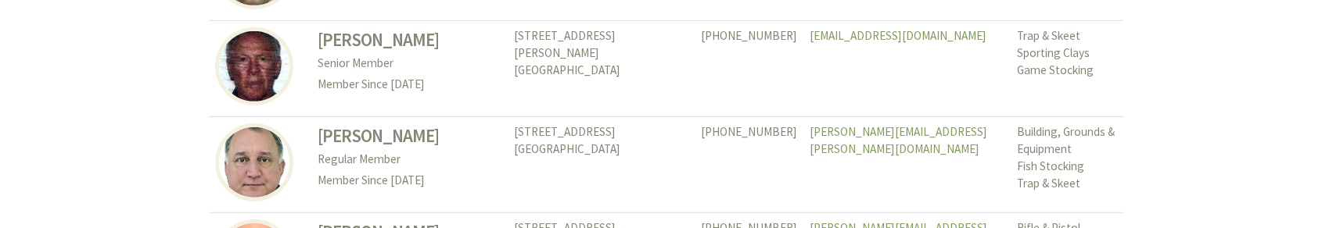
scroll to position [5318, 0]
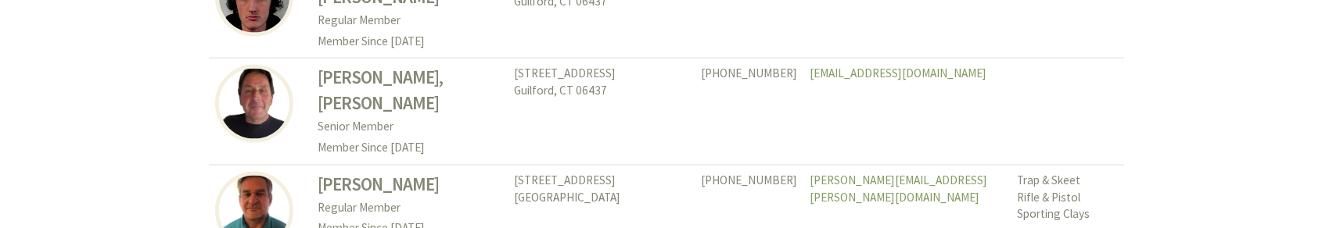
scroll to position [6464, 0]
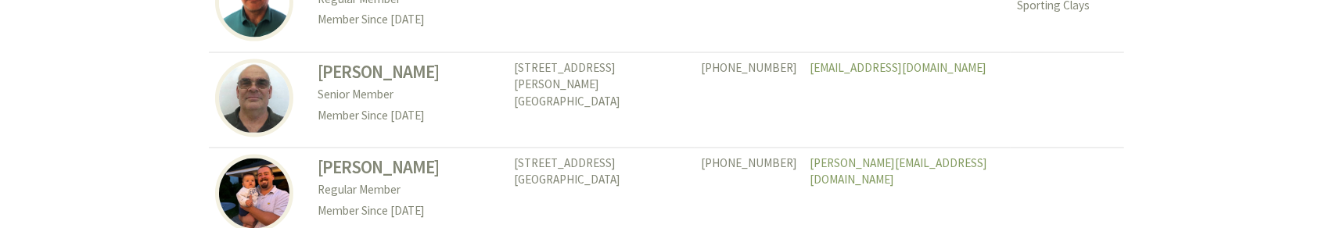
scroll to position [6673, 0]
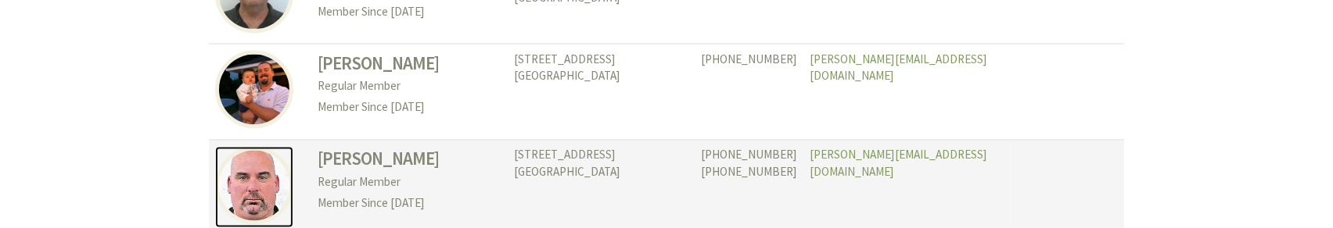
click at [269, 147] on img at bounding box center [254, 186] width 78 height 78
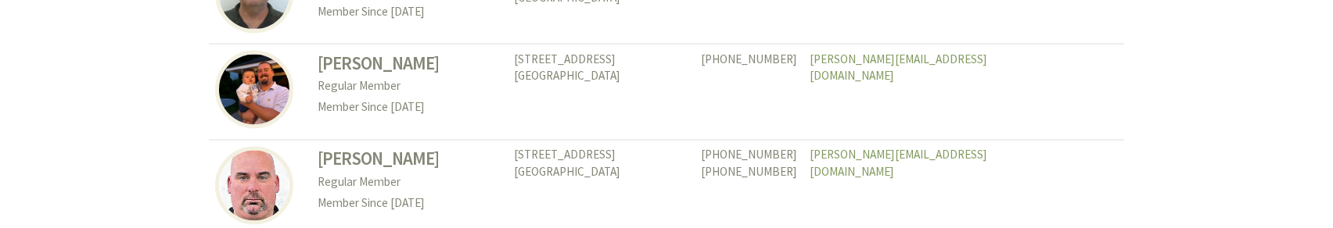
scroll to position [6778, 0]
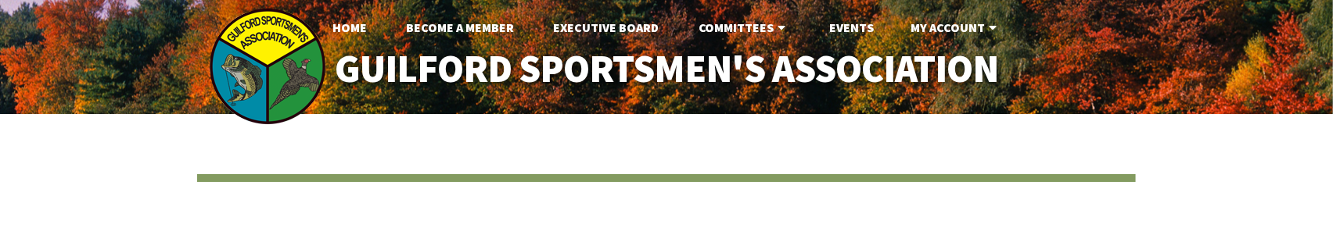
drag, startPoint x: 1252, startPoint y: 2, endPoint x: 819, endPoint y: 142, distance: 455.6
drag, startPoint x: 1229, startPoint y: 0, endPoint x: 854, endPoint y: 142, distance: 400.7
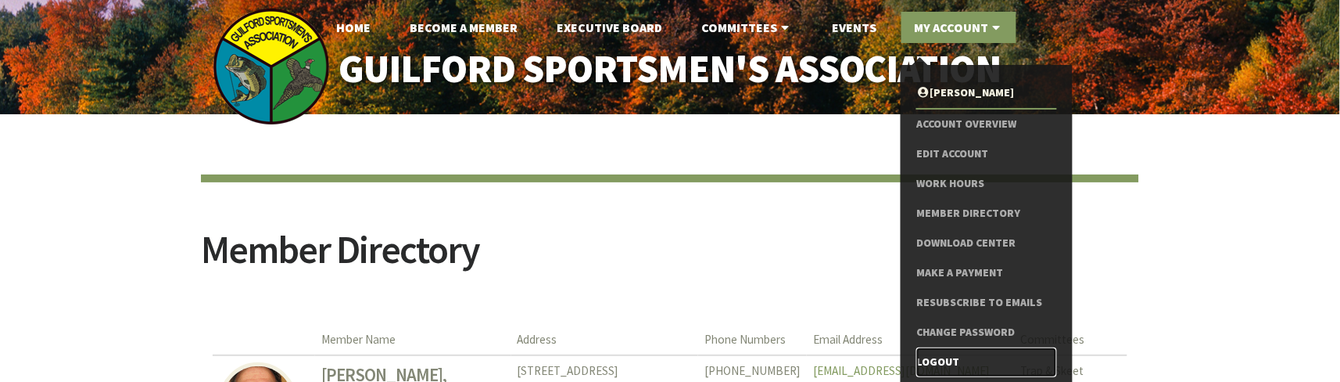
click at [946, 228] on link "Logout" at bounding box center [987, 362] width 140 height 30
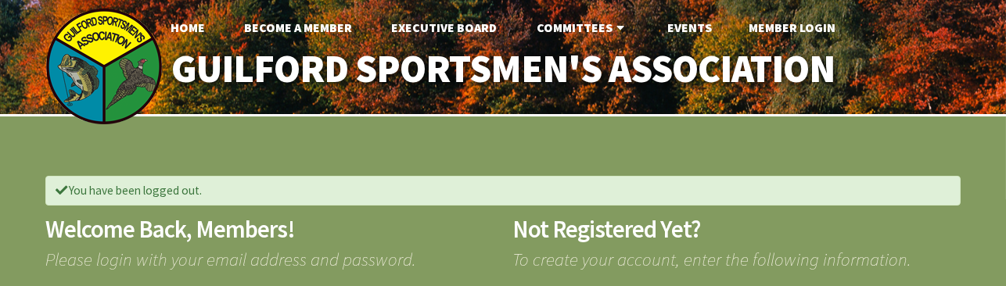
drag, startPoint x: 1150, startPoint y: 2, endPoint x: 522, endPoint y: 147, distance: 643.9
